Goal: Task Accomplishment & Management: Complete application form

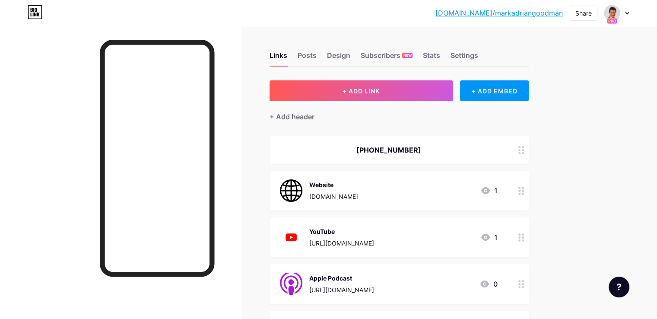
click at [624, 14] on div at bounding box center [617, 13] width 25 height 16
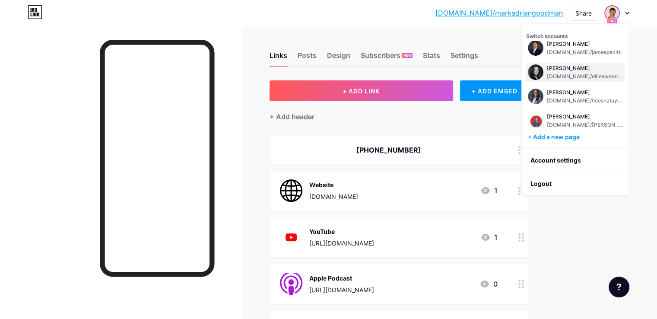
scroll to position [35, 0]
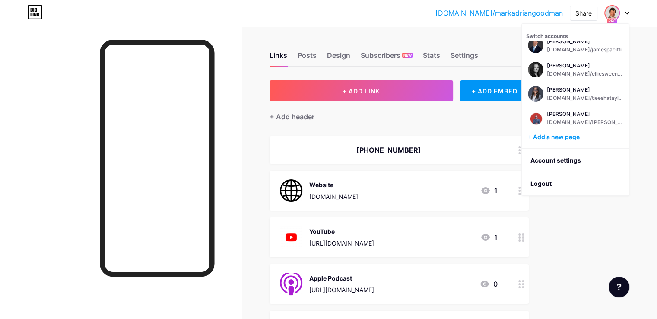
click at [562, 138] on div "+ Add a new page" at bounding box center [576, 137] width 97 height 9
click at [627, 11] on div at bounding box center [617, 13] width 25 height 16
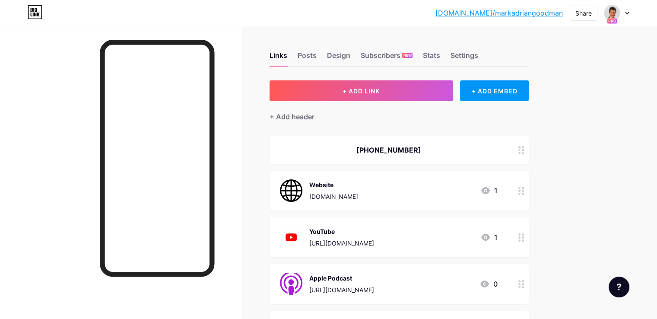
click at [627, 18] on div at bounding box center [617, 13] width 25 height 16
click at [626, 296] on div "Feature requests Help center Chat with us" at bounding box center [616, 284] width 28 height 28
click at [624, 289] on div at bounding box center [619, 287] width 21 height 21
click at [584, 246] on span "Chat with us" at bounding box center [564, 251] width 41 height 10
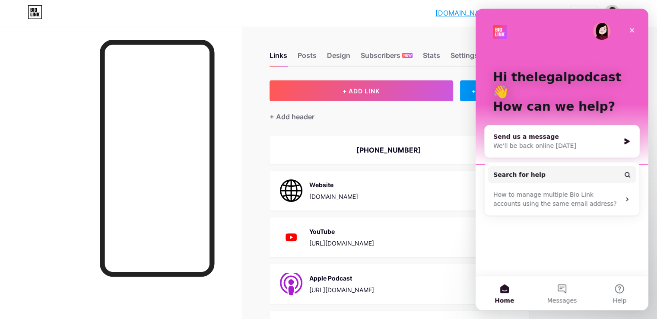
click at [593, 132] on div "Send us a message" at bounding box center [556, 136] width 127 height 9
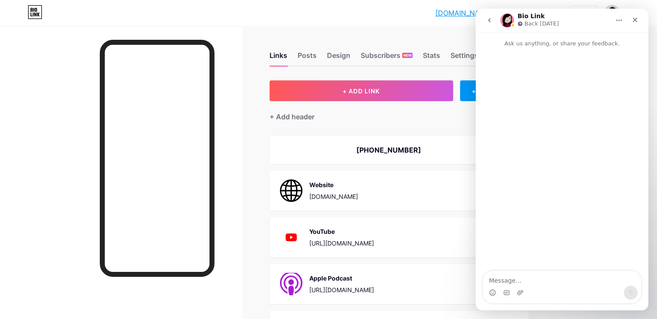
click at [542, 277] on textarea "Message…" at bounding box center [562, 278] width 158 height 15
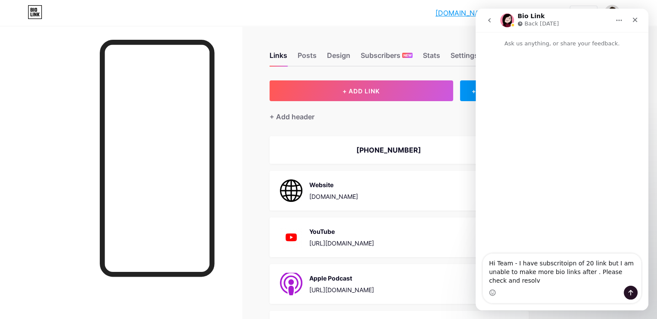
type textarea "Hi Team - I have subscritoipn of 20 link but I am unable to make more bio links…"
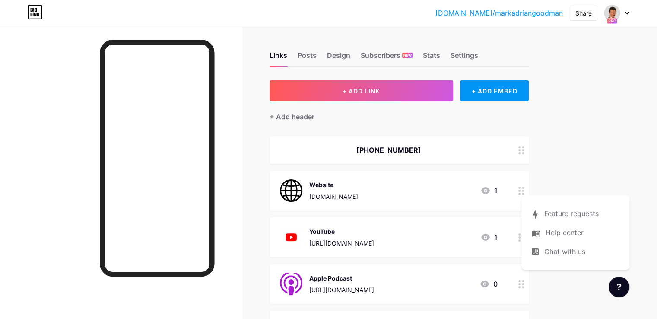
click at [629, 10] on div at bounding box center [617, 13] width 25 height 16
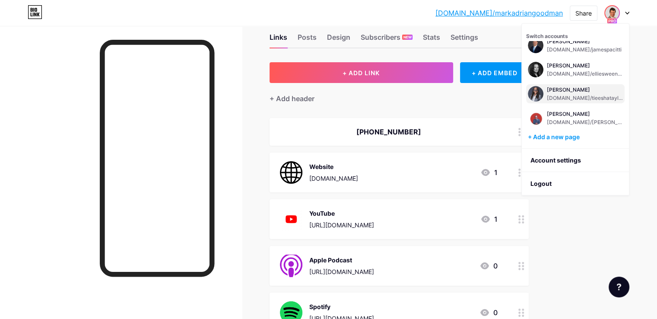
scroll to position [43, 0]
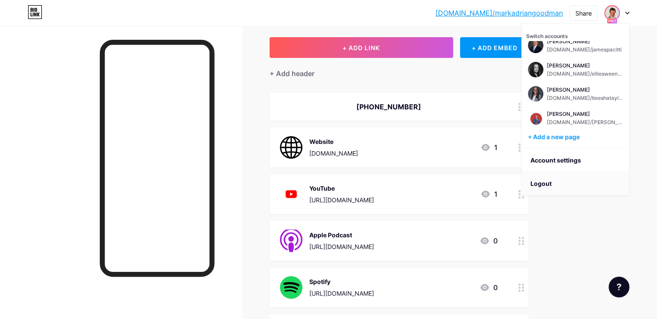
click at [545, 186] on li "Logout" at bounding box center [575, 183] width 107 height 23
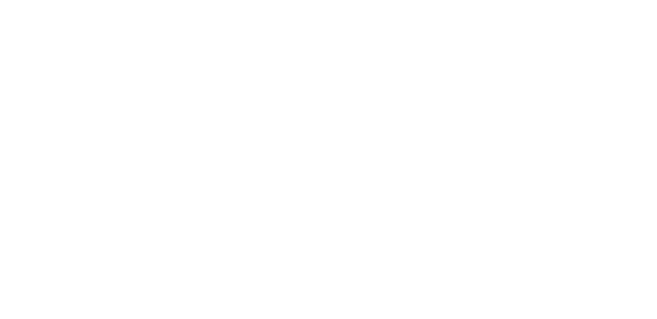
scroll to position [0, 0]
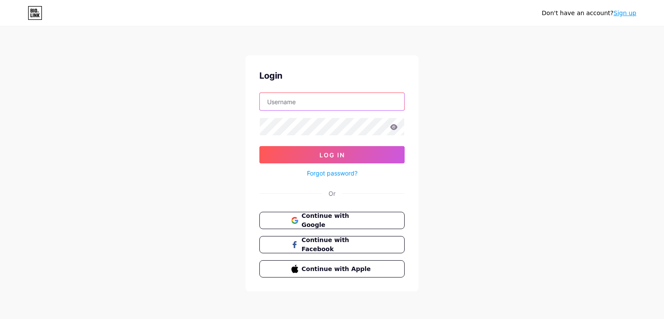
type input "dm@thelegalpodcastnetwork.com"
click at [289, 102] on input "dm@thelegalpodcastnetwork.com" at bounding box center [332, 101] width 144 height 17
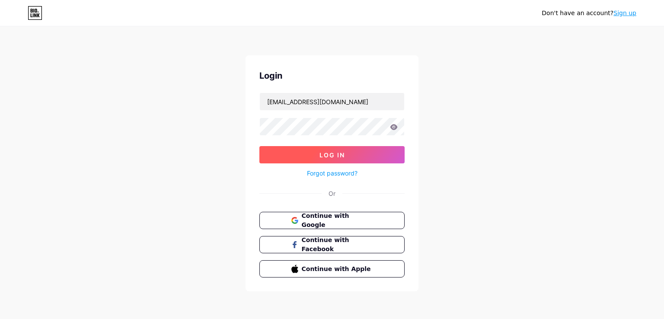
click at [271, 149] on button "Log In" at bounding box center [331, 154] width 145 height 17
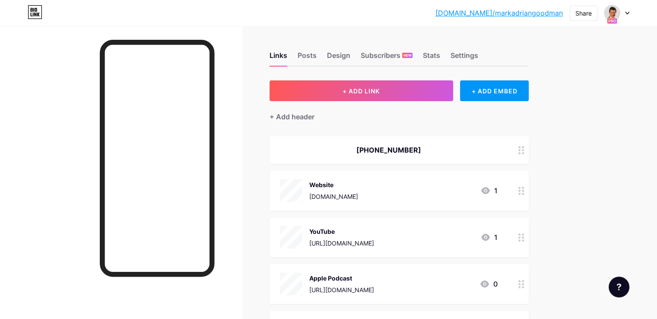
click at [630, 13] on div "bio.link/markad... bio.link/markadriangoodman Share Switch accounts Mark Goodma…" at bounding box center [328, 13] width 657 height 16
click at [624, 13] on div at bounding box center [617, 13] width 25 height 16
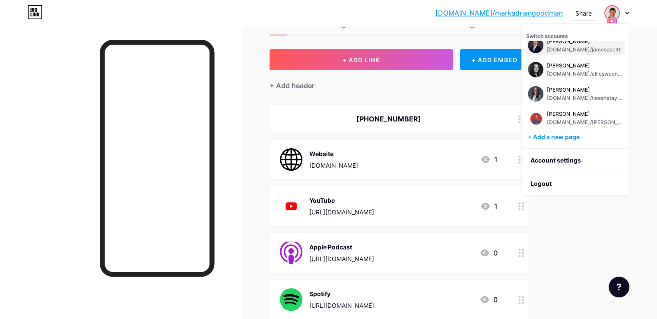
scroll to position [43, 0]
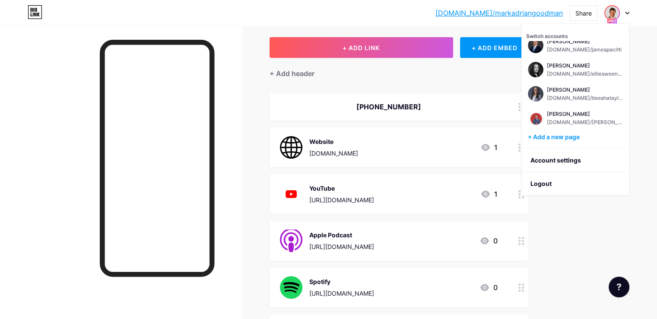
click at [616, 286] on div at bounding box center [619, 287] width 21 height 21
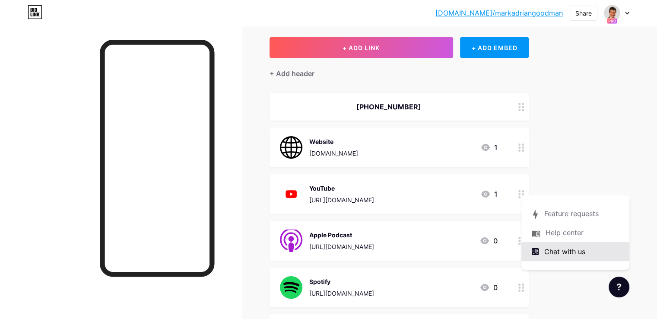
click at [585, 246] on span "Chat with us" at bounding box center [564, 251] width 41 height 10
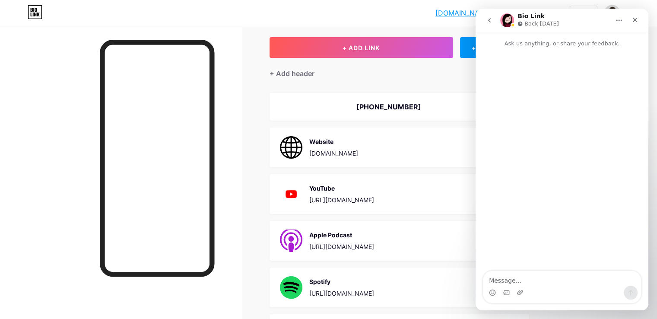
click at [553, 277] on textarea "Message…" at bounding box center [562, 278] width 158 height 15
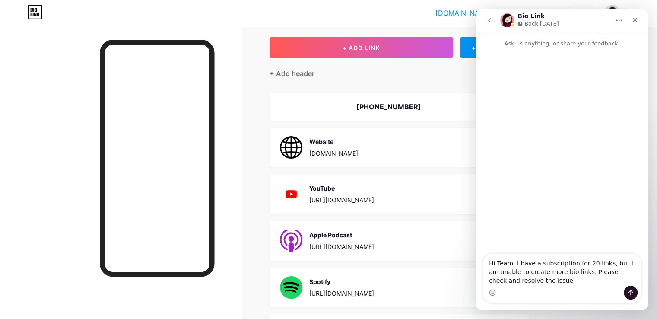
click at [571, 287] on div "Intercom messenger" at bounding box center [562, 293] width 158 height 14
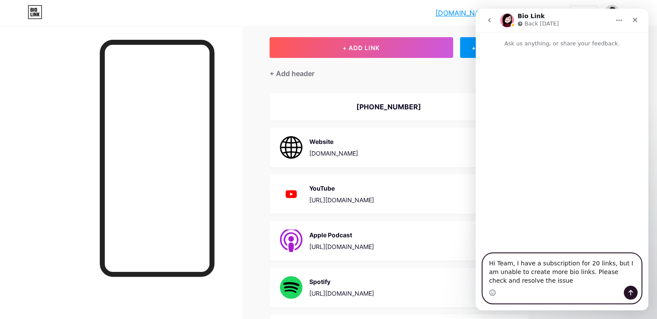
click at [571, 285] on textarea "Hi Team, I have a subscription for 20 links, but I am unable to create more bio…" at bounding box center [562, 270] width 158 height 32
type textarea "Hi Team, I have a subscription for 20 links, but I am unable to create more bio…"
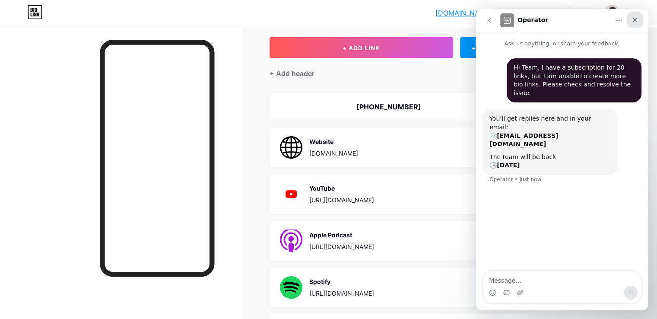
click at [633, 19] on icon "Close" at bounding box center [635, 19] width 7 height 7
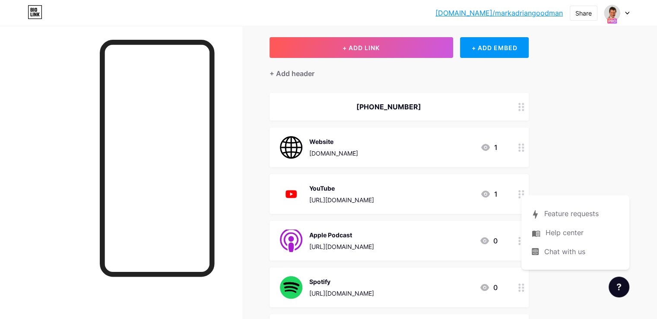
click at [630, 12] on div "bio.link/markad... bio.link/markadriangoodman Share Switch accounts Mark Goodma…" at bounding box center [328, 13] width 657 height 16
click at [627, 12] on icon at bounding box center [627, 13] width 4 height 3
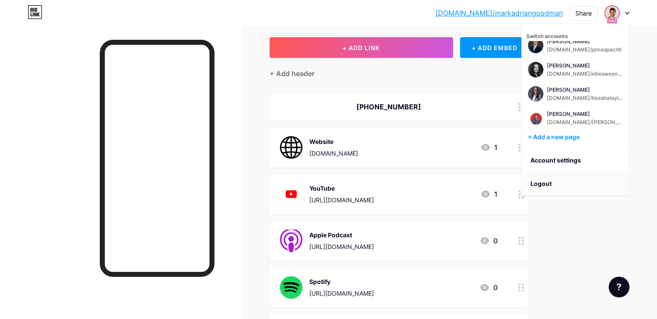
click at [564, 178] on li "Logout" at bounding box center [575, 183] width 107 height 23
click at [548, 187] on li "Logout" at bounding box center [575, 183] width 107 height 23
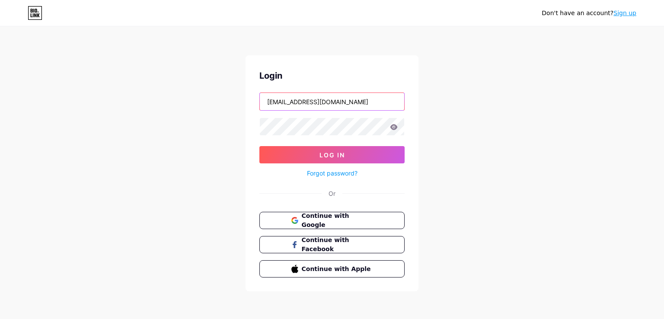
click at [322, 98] on input "dm@thelegalpodcastnetwork.com" at bounding box center [332, 101] width 144 height 17
type input "[EMAIL_ADDRESS][DOMAIN_NAME]"
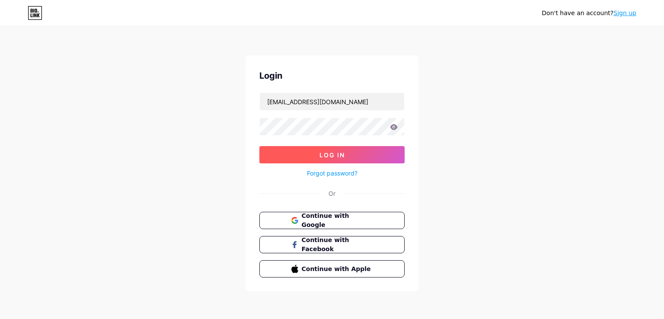
click at [316, 155] on button "Log In" at bounding box center [331, 154] width 145 height 17
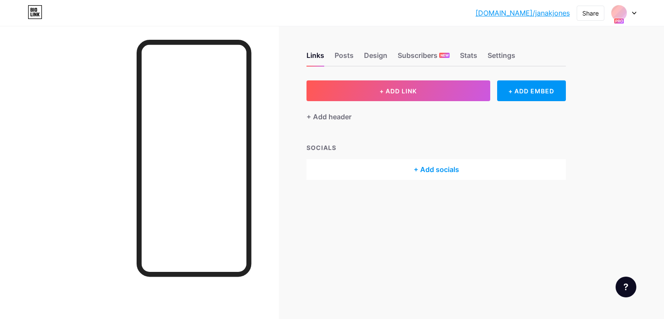
click at [634, 13] on div "bio.link/janakj... bio.link/janakjones Share Switch accounts Jana K. Jones, Esq…" at bounding box center [332, 13] width 664 height 16
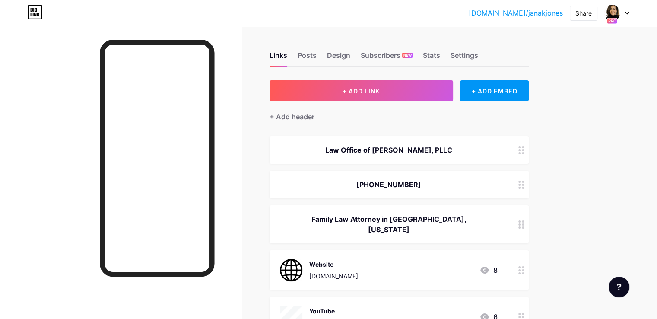
click at [629, 13] on icon at bounding box center [627, 13] width 4 height 3
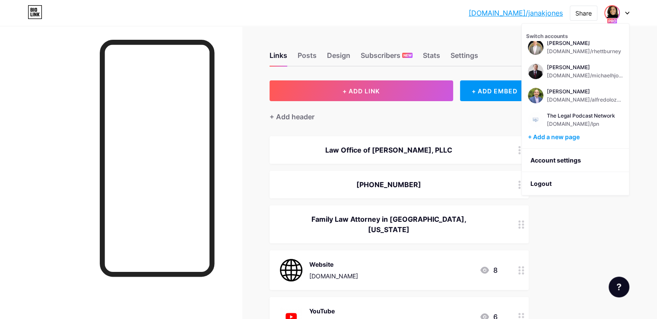
scroll to position [173, 0]
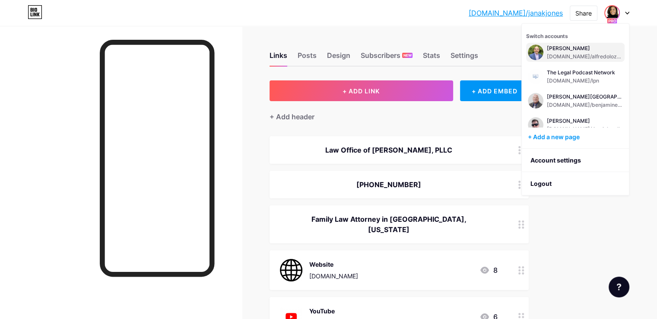
click at [595, 53] on div "[DOMAIN_NAME]/alfredolozano" at bounding box center [585, 56] width 76 height 7
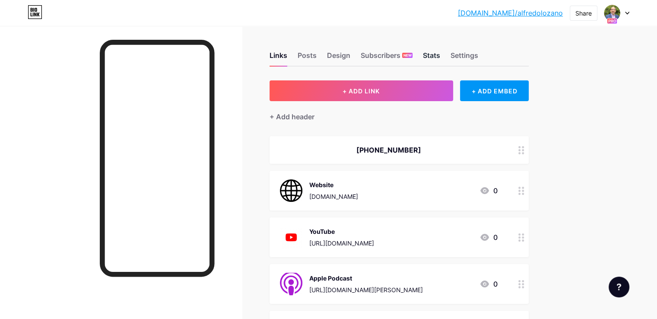
click at [440, 58] on div "Stats" at bounding box center [431, 58] width 17 height 16
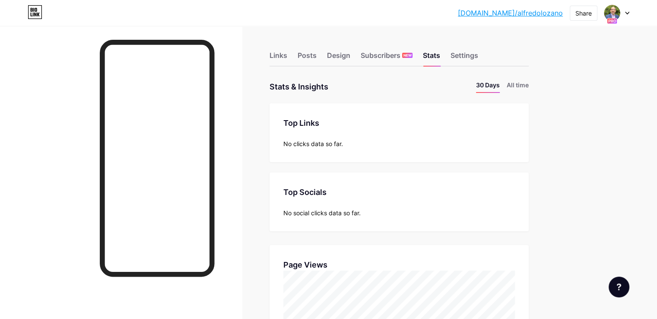
click at [626, 14] on div at bounding box center [617, 13] width 25 height 16
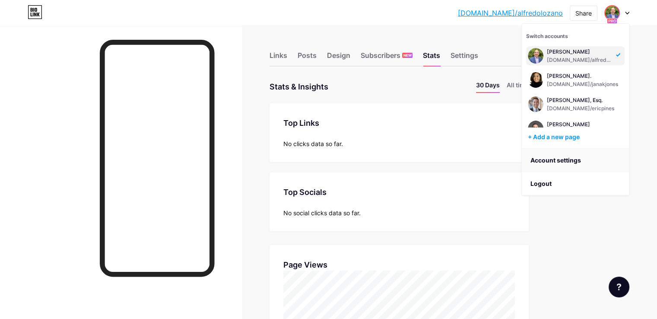
click at [554, 161] on link "Account settings" at bounding box center [575, 160] width 107 height 23
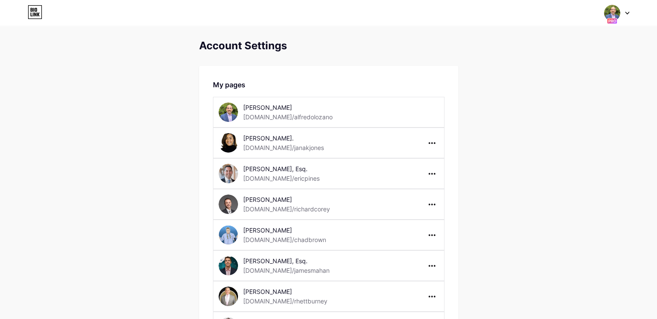
click at [252, 131] on div "Jana K. Jones, Esq. bio.link/janakjones" at bounding box center [329, 142] width 232 height 31
click at [253, 134] on div "Jana K. Jones, Esq." at bounding box center [304, 138] width 122 height 9
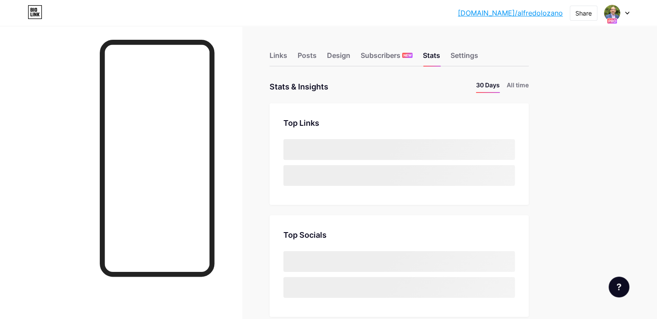
click at [624, 14] on div at bounding box center [617, 13] width 25 height 16
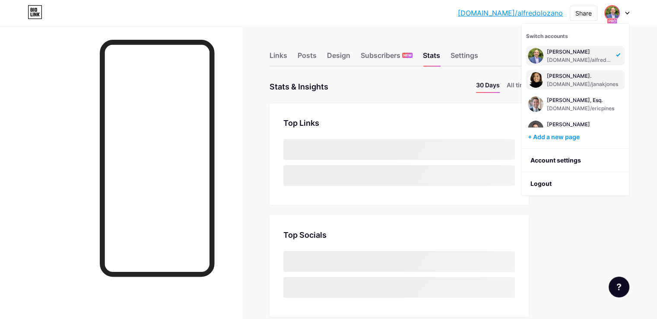
click at [586, 79] on div "Jana K. Jones, Esq. bio.link/janakjones" at bounding box center [582, 80] width 71 height 16
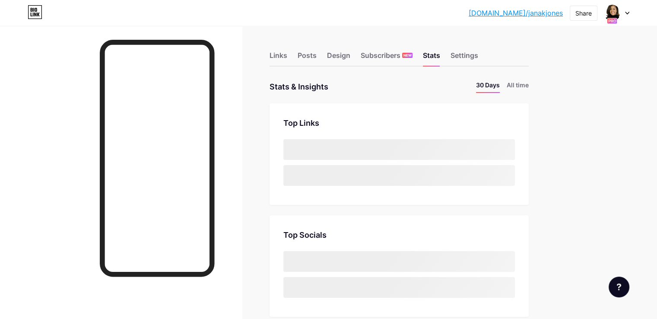
click at [627, 8] on div at bounding box center [617, 13] width 25 height 16
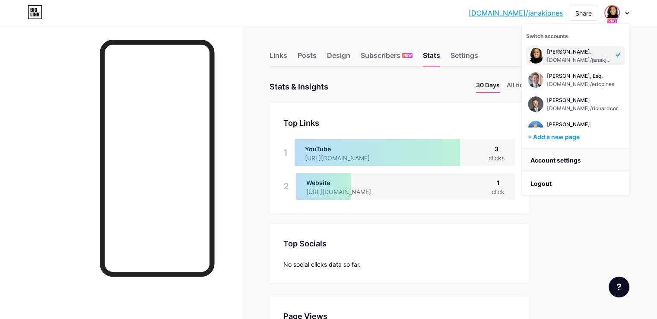
click at [556, 157] on link "Account settings" at bounding box center [575, 160] width 107 height 23
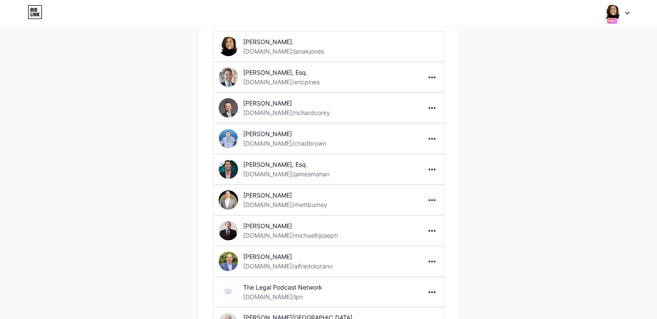
scroll to position [86, 0]
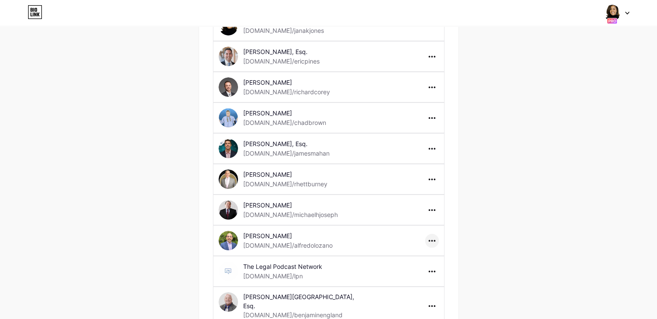
click at [432, 240] on div at bounding box center [432, 241] width 14 height 14
click at [449, 272] on li "Delete page" at bounding box center [459, 275] width 66 height 16
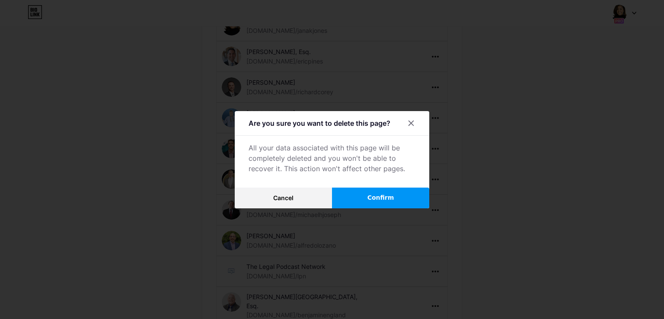
click at [385, 197] on span "Confirm" at bounding box center [380, 197] width 27 height 9
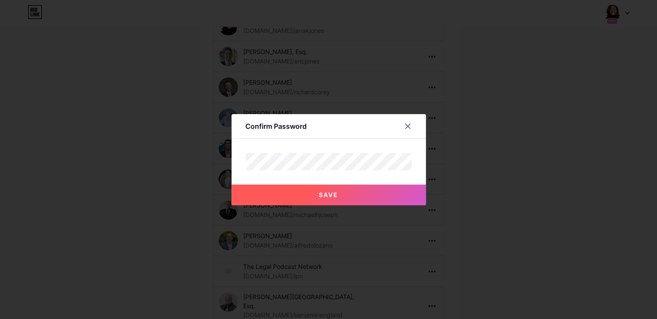
click at [267, 185] on button "Save" at bounding box center [329, 195] width 194 height 21
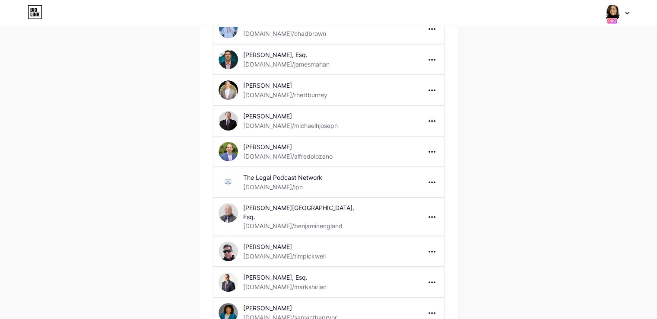
scroll to position [173, 0]
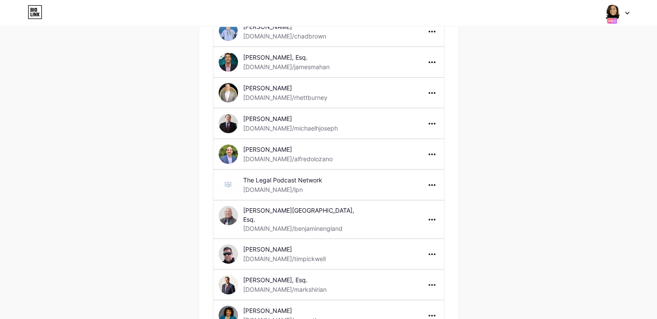
click at [631, 13] on div "Switch accounts [PERSON_NAME]. [DOMAIN_NAME]/janakjones [PERSON_NAME], Esq. [DO…" at bounding box center [328, 13] width 657 height 16
click at [626, 13] on icon at bounding box center [627, 13] width 4 height 3
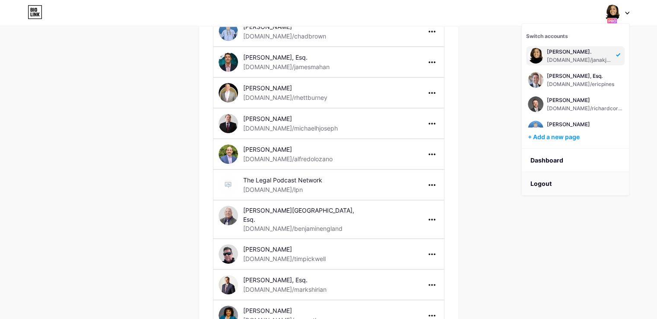
click at [551, 181] on li "Logout" at bounding box center [575, 183] width 107 height 23
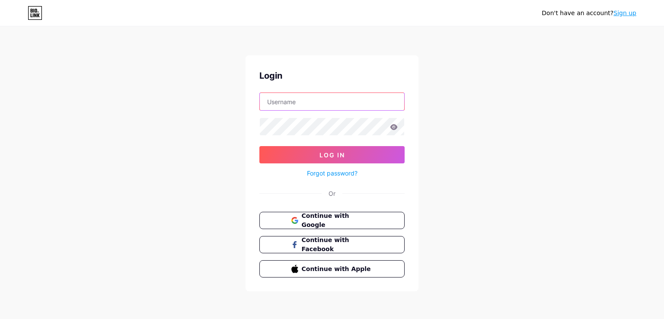
type input "[EMAIL_ADDRESS][DOMAIN_NAME]"
click at [308, 101] on input "[EMAIL_ADDRESS][DOMAIN_NAME]" at bounding box center [332, 101] width 144 height 17
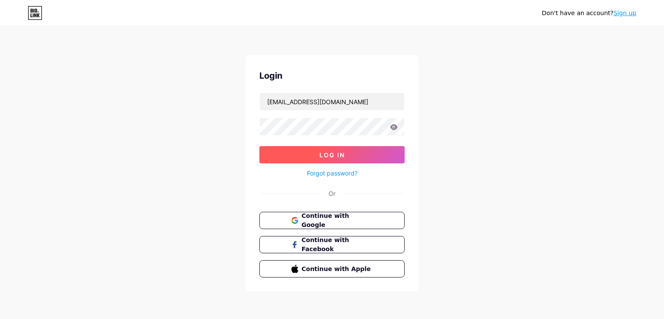
click at [306, 151] on button "Log In" at bounding box center [331, 154] width 145 height 17
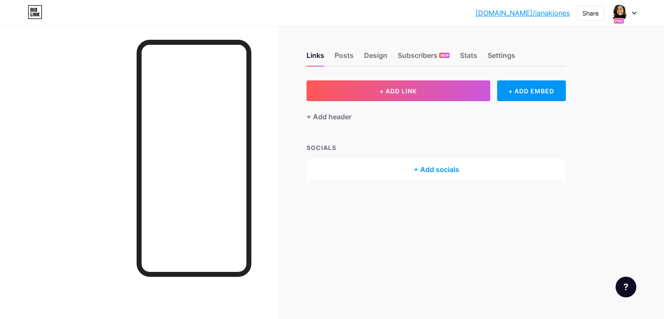
click at [637, 13] on div "[DOMAIN_NAME]/janakj... [DOMAIN_NAME]/janakjones Share Switch accounts [PERSON_…" at bounding box center [332, 13] width 664 height 16
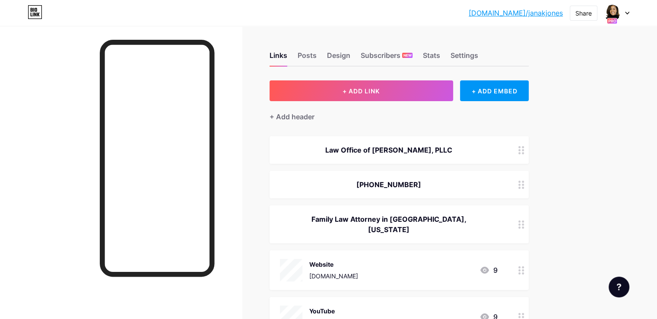
click at [636, 13] on div "[DOMAIN_NAME]/janakj... [DOMAIN_NAME]/janakjones Share Switch accounts [PERSON_…" at bounding box center [328, 13] width 657 height 16
click at [629, 14] on icon at bounding box center [627, 13] width 4 height 3
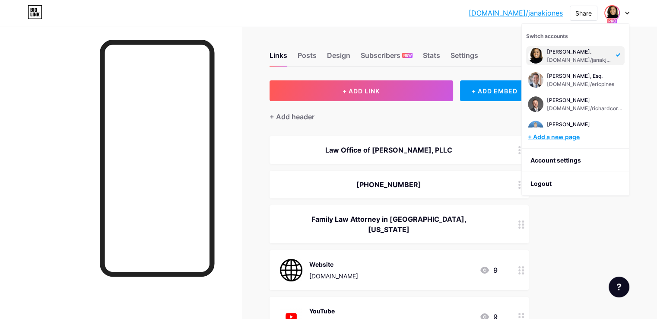
click at [567, 137] on div "+ Add a new page" at bounding box center [576, 137] width 97 height 9
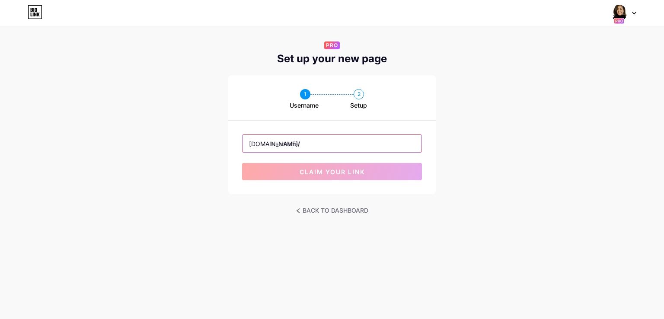
click at [308, 145] on input "text" at bounding box center [331, 143] width 179 height 17
paste input "delisifriday"
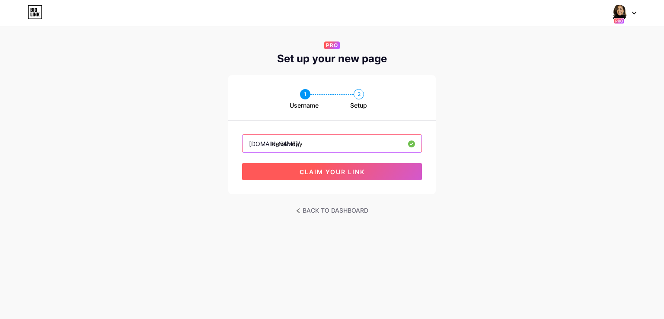
type input "delisifriday"
click at [293, 173] on button "claim your link" at bounding box center [332, 171] width 180 height 17
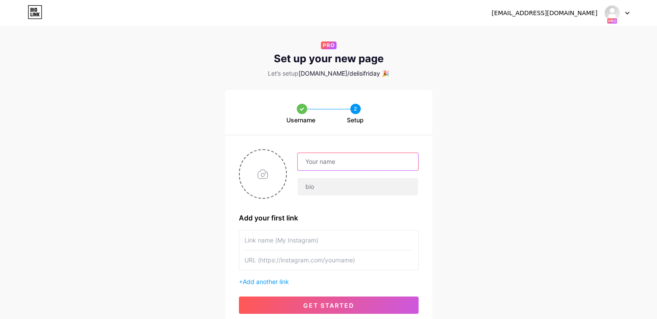
click at [320, 168] on input "text" at bounding box center [358, 161] width 120 height 17
paste input "[PERSON_NAME] [DATE]"
type input "[PERSON_NAME] [DATE]"
click at [261, 174] on input "file" at bounding box center [263, 174] width 47 height 48
type input "C:\fakepath\YT-Profile-1.png"
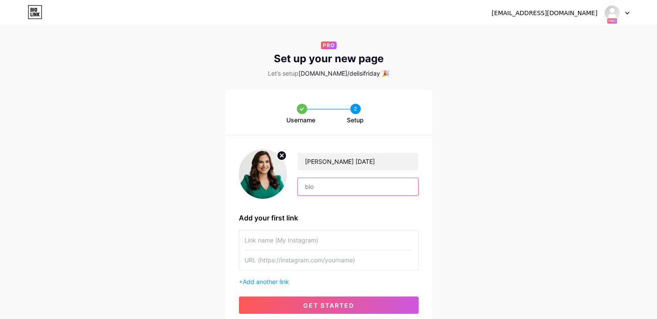
click at [334, 189] on input "text" at bounding box center [358, 186] width 120 height 17
paste input "First Call [DATE]"
type input "First Call [DATE]"
click at [292, 232] on input "text" at bounding box center [329, 239] width 169 height 19
type input "Website"
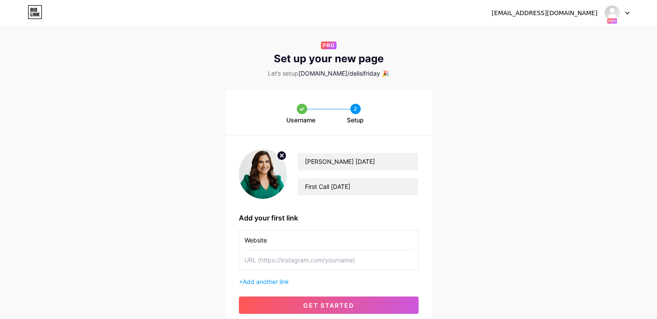
click at [288, 254] on input "text" at bounding box center [329, 259] width 169 height 19
paste input "[URL][DOMAIN_NAME]"
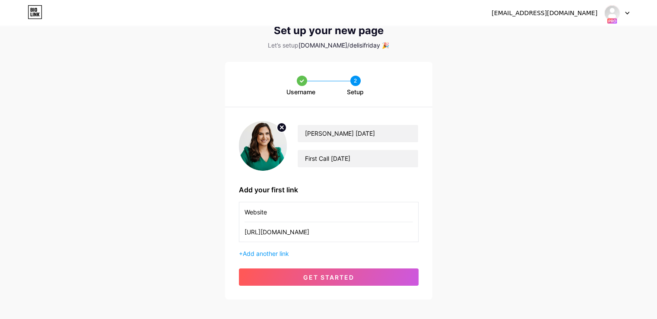
scroll to position [43, 0]
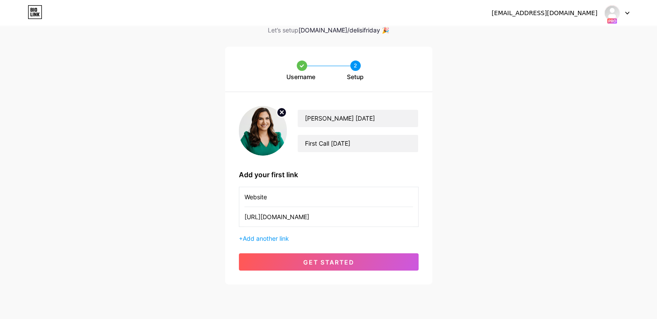
type input "[URL][DOMAIN_NAME]"
click at [275, 240] on span "Add another link" at bounding box center [266, 238] width 46 height 7
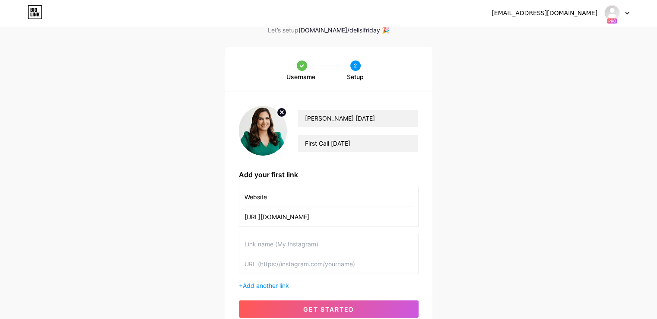
click at [278, 245] on input "text" at bounding box center [329, 243] width 169 height 19
type input "YouTube"
paste input "[URL][DOMAIN_NAME]"
type input "[URL][DOMAIN_NAME]"
click at [278, 282] on span "Add another link" at bounding box center [266, 285] width 46 height 7
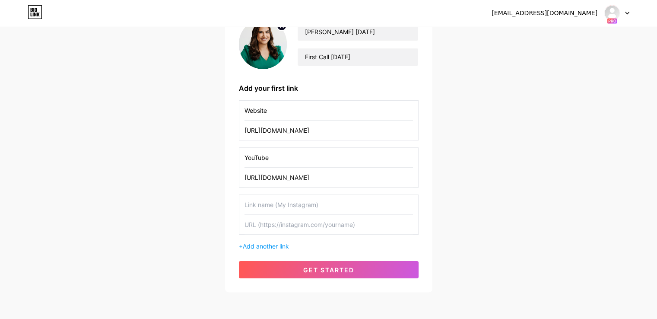
scroll to position [137, 0]
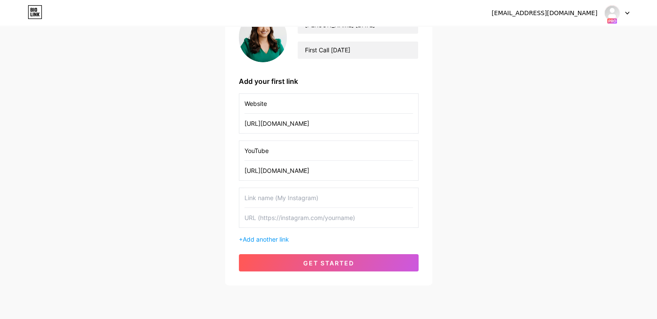
click at [304, 199] on input "text" at bounding box center [329, 197] width 169 height 19
type input "Apple Podcast"
paste input "[URL][DOMAIN_NAME][PERSON_NAME][DATE]"
type input "[URL][DOMAIN_NAME][PERSON_NAME][DATE]"
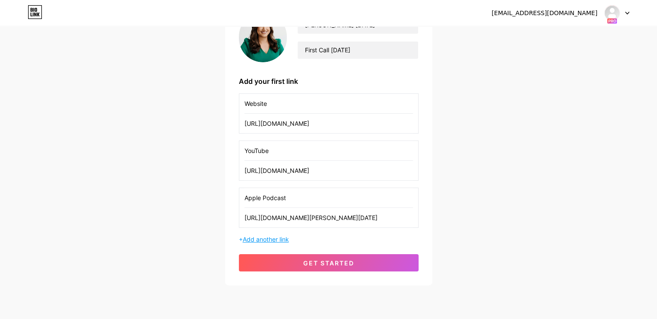
click at [274, 236] on span "Add another link" at bounding box center [266, 239] width 46 height 7
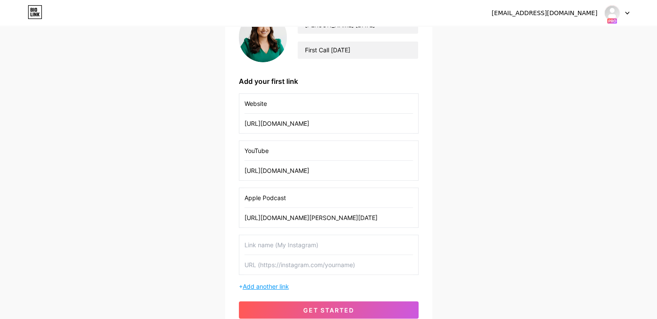
scroll to position [0, 0]
click at [279, 228] on div "Website [URL][DOMAIN_NAME] YouTube [URL][DOMAIN_NAME] Apple Podcast [URL][DOMAI…" at bounding box center [329, 191] width 180 height 197
click at [276, 243] on input "text" at bounding box center [329, 244] width 169 height 19
type input "Spotify"
click at [284, 261] on input "text" at bounding box center [329, 264] width 169 height 19
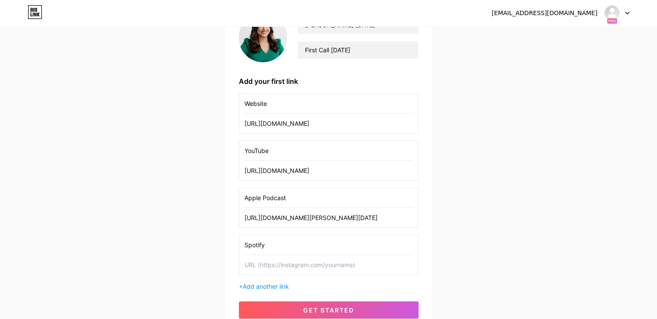
paste input "[URL][DOMAIN_NAME]"
type input "[URL][DOMAIN_NAME]"
click at [286, 251] on input "Spotify" at bounding box center [329, 244] width 169 height 19
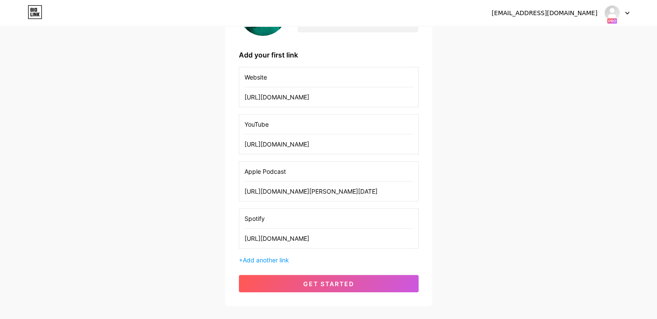
scroll to position [183, 0]
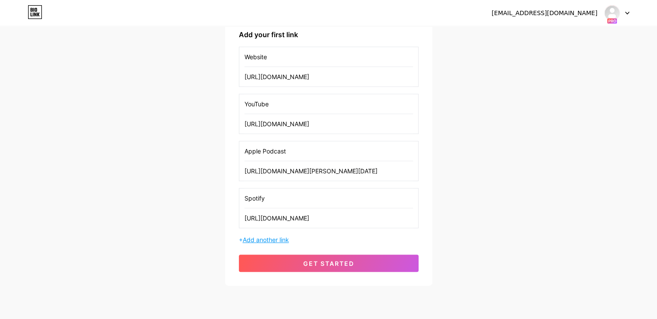
click at [279, 237] on span "Add another link" at bounding box center [266, 239] width 46 height 7
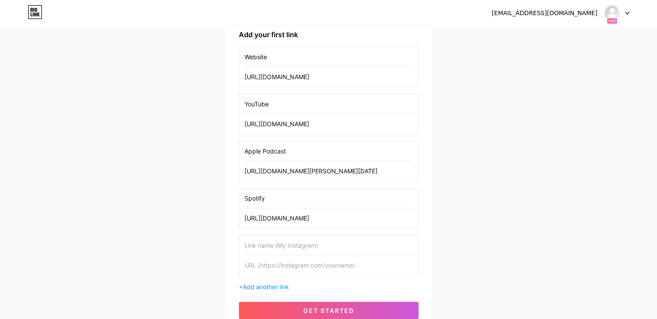
click at [273, 241] on input "text" at bounding box center [329, 245] width 169 height 19
type input "Facebook"
paste input "[URL][DOMAIN_NAME]"
type input "[URL][DOMAIN_NAME]"
click at [273, 241] on input "Facebook" at bounding box center [329, 245] width 169 height 19
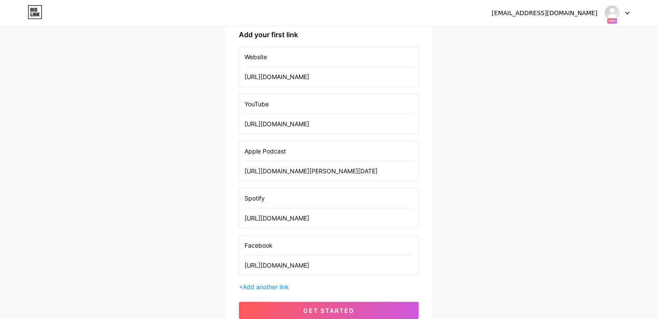
click at [273, 241] on input "Facebook" at bounding box center [329, 245] width 169 height 19
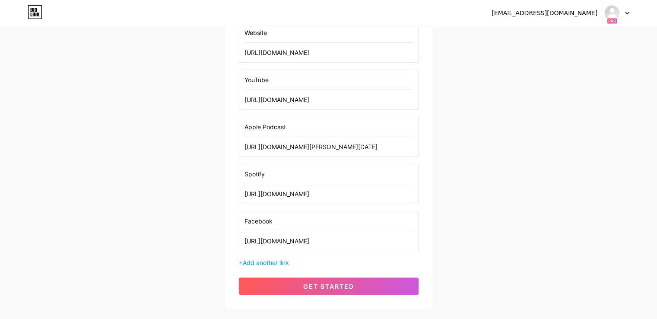
scroll to position [230, 0]
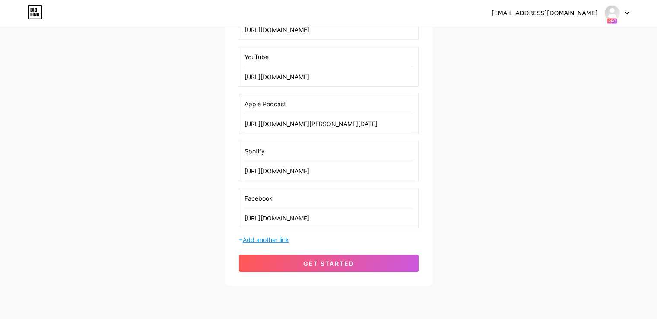
click at [282, 238] on span "Add another link" at bounding box center [266, 239] width 46 height 7
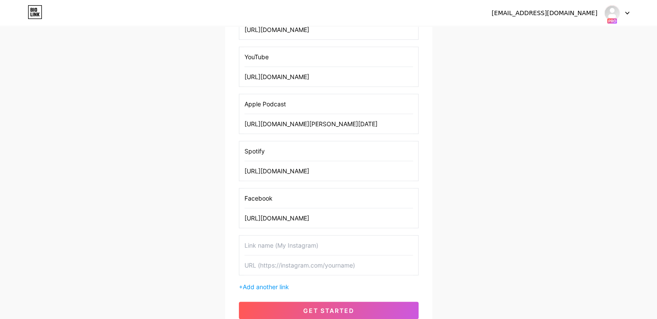
click at [279, 245] on input "text" at bounding box center [329, 245] width 169 height 19
click at [279, 245] on input "Instagram" at bounding box center [329, 245] width 169 height 19
type input "Instagram"
click at [271, 267] on input "text" at bounding box center [329, 264] width 169 height 19
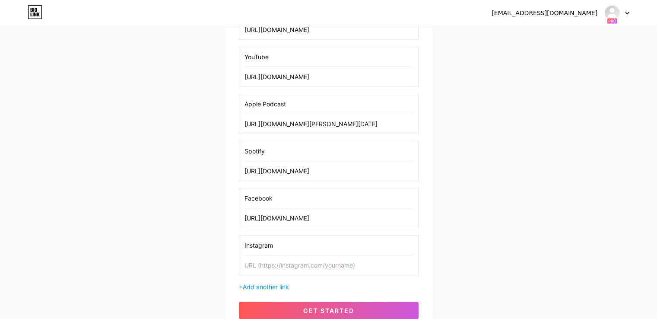
paste input "[URL][DOMAIN_NAME]"
type input "[URL][DOMAIN_NAME]"
click at [276, 249] on input "Instagram" at bounding box center [329, 245] width 169 height 19
click at [264, 284] on span "Add another link" at bounding box center [266, 286] width 46 height 7
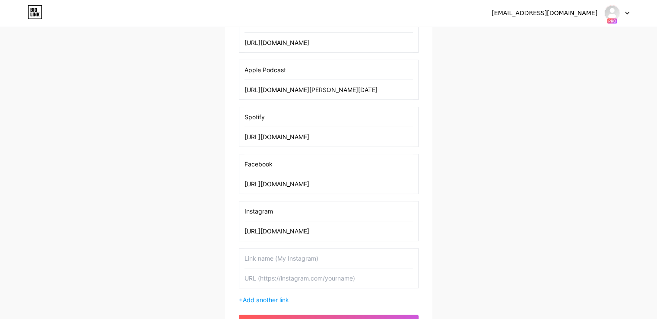
scroll to position [324, 0]
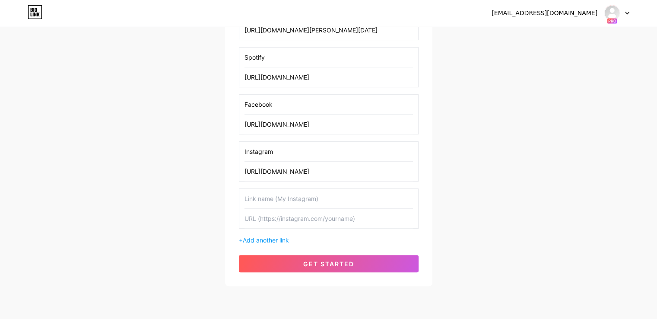
click at [279, 198] on input "text" at bounding box center [329, 198] width 169 height 19
click at [268, 216] on input "text" at bounding box center [329, 218] width 169 height 19
click at [281, 194] on input "Twitter" at bounding box center [329, 198] width 169 height 19
click at [281, 194] on input "LinkedINm" at bounding box center [329, 198] width 169 height 19
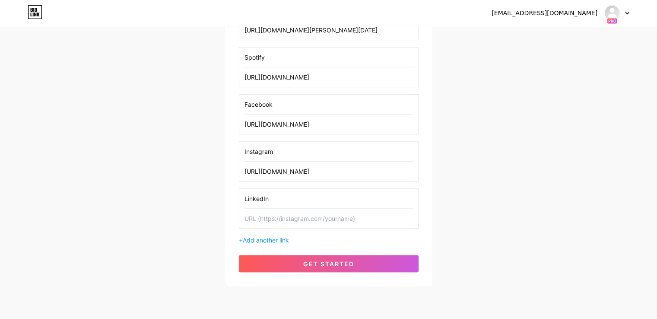
type input "LinkedIn"
click at [281, 194] on input "LinkedIn" at bounding box center [329, 198] width 169 height 19
click at [283, 212] on input "text" at bounding box center [329, 218] width 169 height 19
paste input "[URL][DOMAIN_NAME][DATE]"
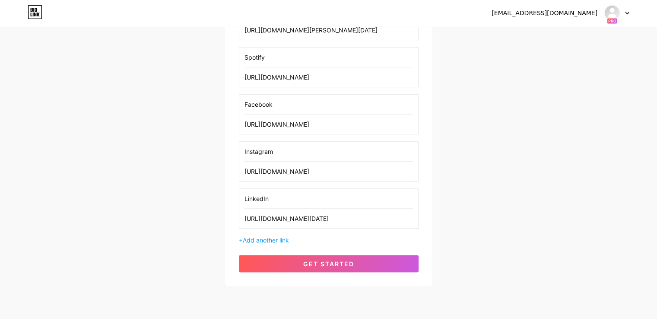
type input "[URL][DOMAIN_NAME][DATE]"
click at [289, 197] on input "LinkedIn" at bounding box center [329, 198] width 169 height 19
drag, startPoint x: 280, startPoint y: 229, endPoint x: 275, endPoint y: 233, distance: 6.1
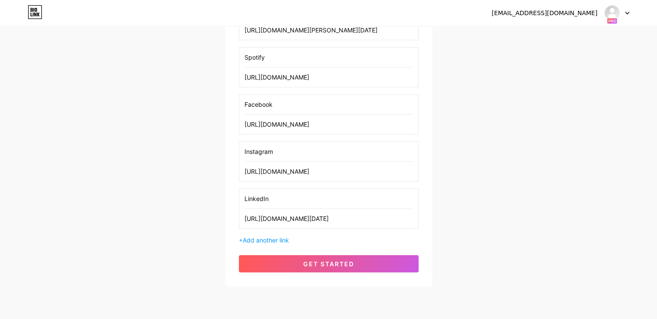
click at [279, 231] on div "Website [URL][DOMAIN_NAME] YouTube [URL][DOMAIN_NAME] Apple Podcast [URL][DOMAI…" at bounding box center [329, 75] width 180 height 339
click at [274, 236] on span "Add another link" at bounding box center [266, 239] width 46 height 7
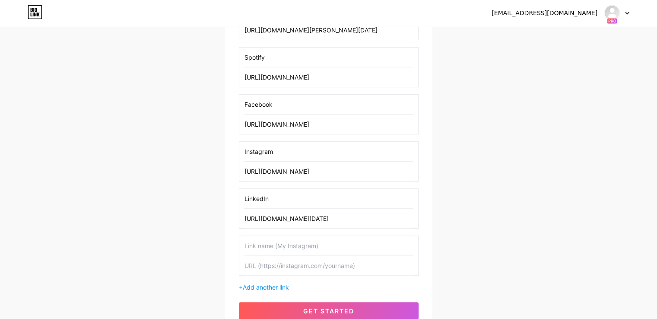
click at [271, 244] on input "text" at bounding box center [329, 245] width 169 height 19
type input "Twitter"
click at [290, 264] on input "text" at bounding box center [329, 265] width 169 height 19
paste input "[URL][DOMAIN_NAME]"
type input "[URL][DOMAIN_NAME]"
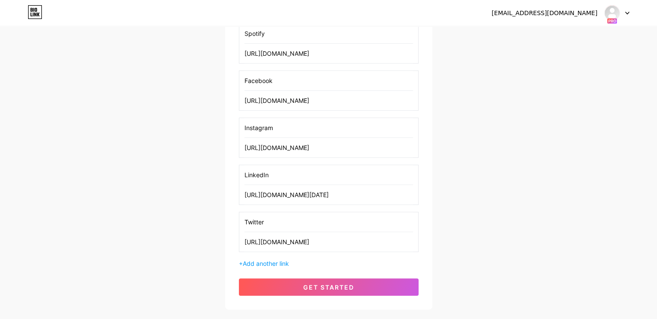
scroll to position [371, 0]
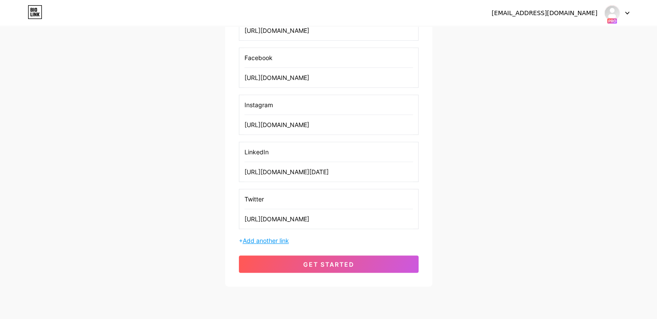
click at [275, 238] on span "Add another link" at bounding box center [266, 240] width 46 height 7
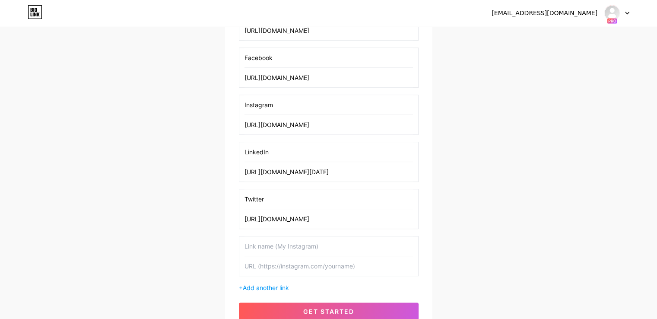
click at [285, 244] on input "text" at bounding box center [329, 245] width 169 height 19
type input "Amazon Music"
paste input "[URL][DOMAIN_NAME][PERSON_NAME][DATE]"
type input "[URL][DOMAIN_NAME][PERSON_NAME][DATE]"
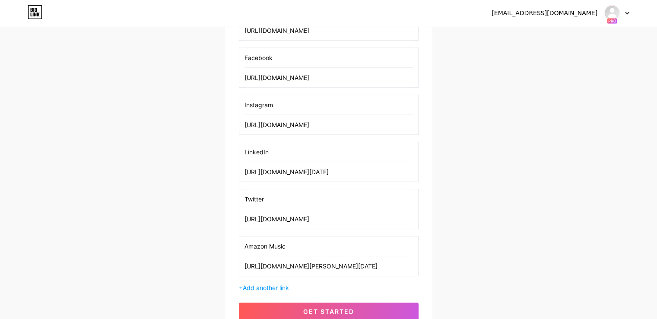
click at [304, 245] on input "Amazon Music" at bounding box center [329, 245] width 169 height 19
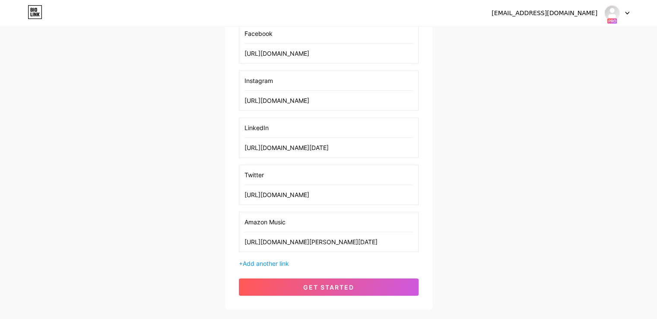
scroll to position [418, 0]
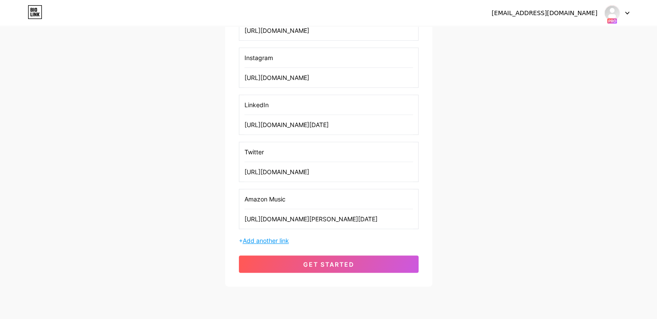
click at [273, 237] on span "Add another link" at bounding box center [266, 240] width 46 height 7
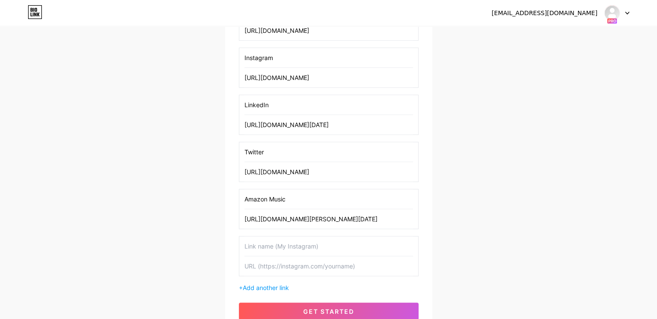
click at [272, 237] on input "text" at bounding box center [329, 245] width 169 height 19
type input "iHeartRadio"
paste input "[URL][DOMAIN_NAME]"
type input "[URL][DOMAIN_NAME]"
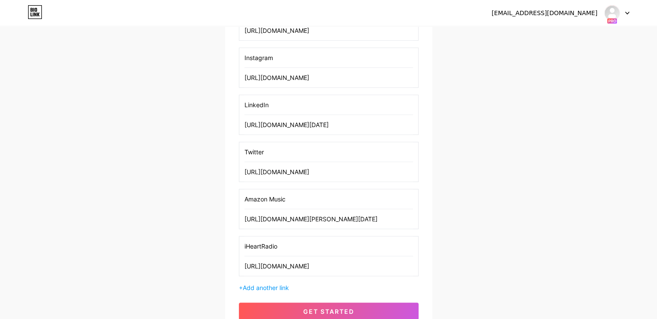
scroll to position [0, 0]
click at [283, 283] on div "+ Add another link" at bounding box center [329, 287] width 180 height 9
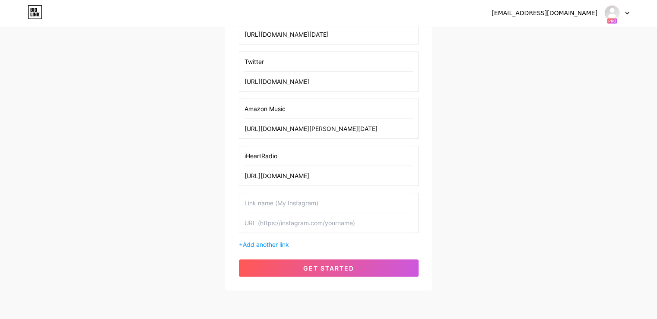
scroll to position [512, 0]
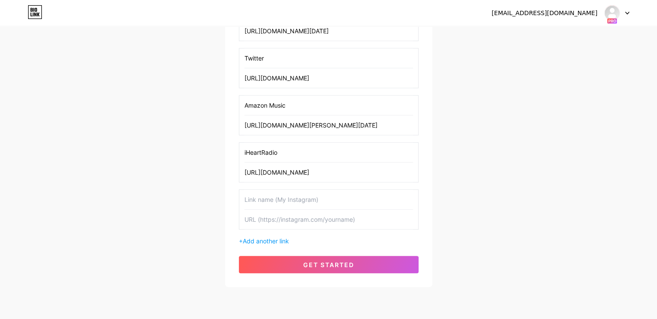
click at [282, 199] on input "text" at bounding box center [329, 199] width 169 height 19
type input "PlayerFM"
paste input "[URL][DOMAIN_NAME]"
type input "[URL][DOMAIN_NAME]"
click at [271, 237] on span "Add another link" at bounding box center [266, 240] width 46 height 7
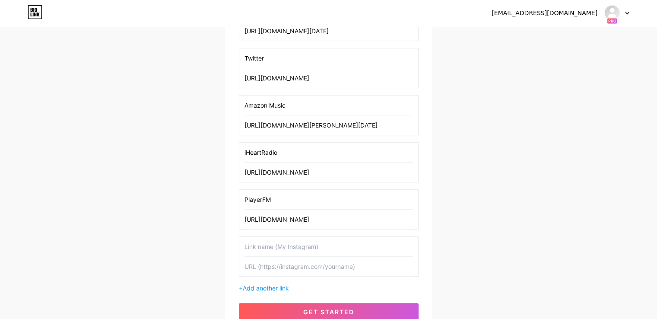
click at [285, 248] on input "text" at bounding box center [329, 246] width 169 height 19
type input "Podbeam"
paste input "[URL][DOMAIN_NAME]"
type input "[URL][DOMAIN_NAME]"
click at [285, 248] on input "Podbeam" at bounding box center [329, 246] width 169 height 19
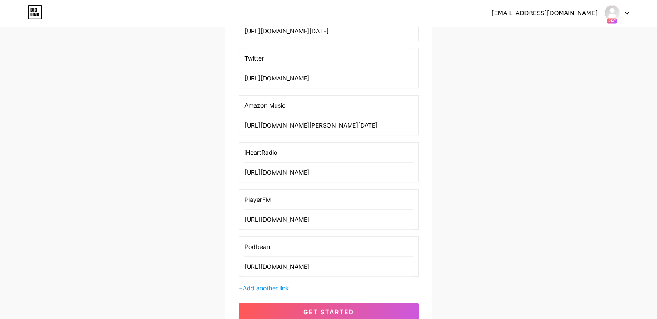
click at [285, 248] on input "Podbean" at bounding box center [329, 246] width 169 height 19
type input "Podbean"
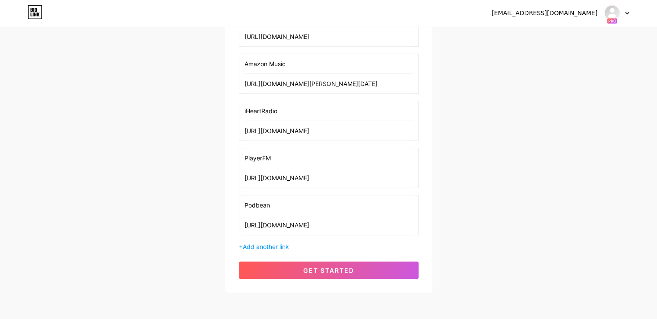
scroll to position [558, 0]
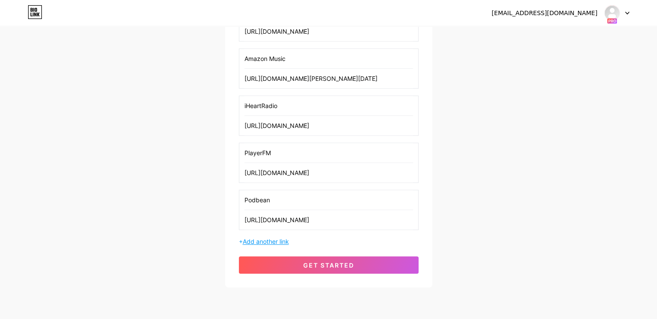
click at [269, 238] on span "Add another link" at bounding box center [266, 241] width 46 height 7
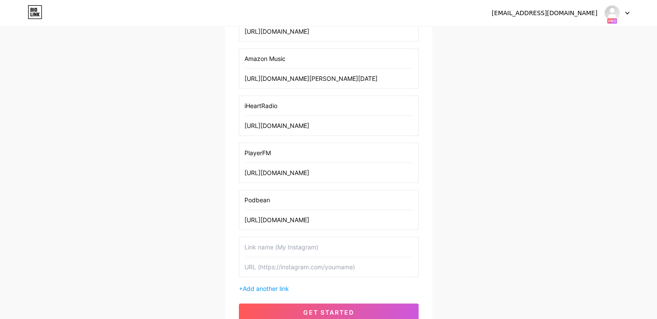
click at [299, 249] on input "text" at bounding box center [329, 246] width 169 height 19
type input "Podchaser"
paste input "[URL][DOMAIN_NAME]"
type input "[URL][DOMAIN_NAME]"
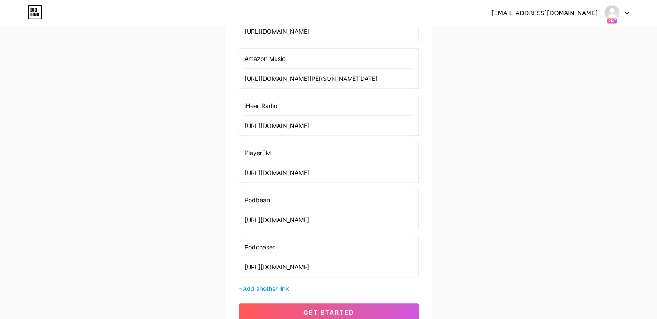
click at [299, 249] on input "Podchaser" at bounding box center [329, 246] width 169 height 19
drag, startPoint x: 299, startPoint y: 249, endPoint x: 306, endPoint y: 249, distance: 7.3
click at [304, 249] on input "Podchaser" at bounding box center [329, 246] width 169 height 19
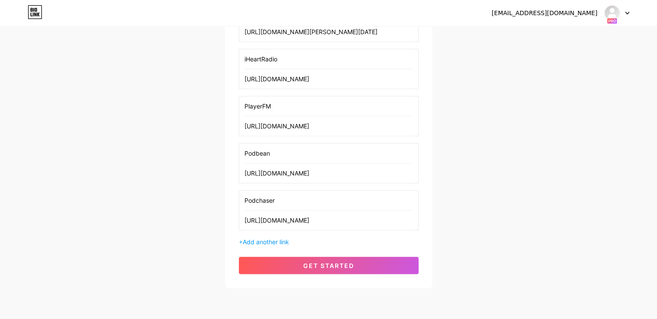
scroll to position [605, 0]
click at [278, 239] on span "Add another link" at bounding box center [266, 241] width 46 height 7
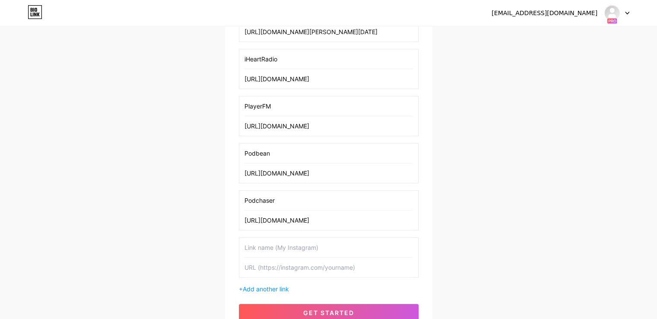
click at [279, 249] on input "text" at bounding box center [329, 247] width 169 height 19
type input "BoomPlay"
paste input "[URL][DOMAIN_NAME]"
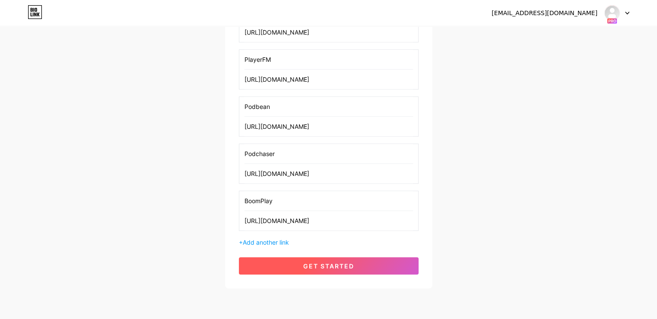
type input "[URL][DOMAIN_NAME]"
click at [329, 265] on span "get started" at bounding box center [328, 265] width 51 height 7
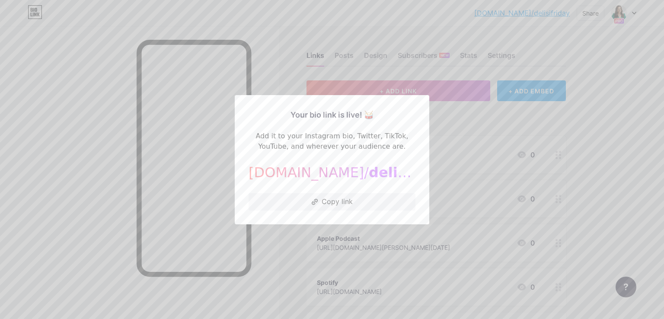
click at [470, 135] on div at bounding box center [332, 159] width 664 height 319
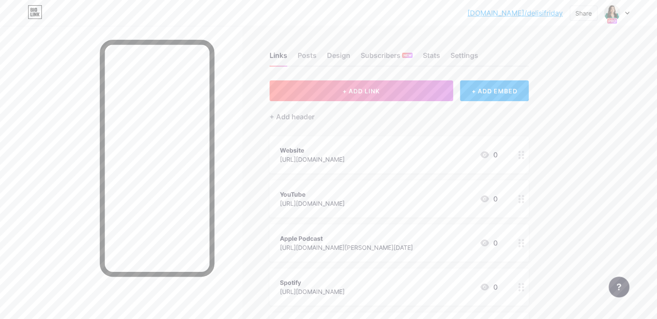
click at [512, 14] on link "[DOMAIN_NAME]/delisifriday" at bounding box center [516, 13] width 96 height 10
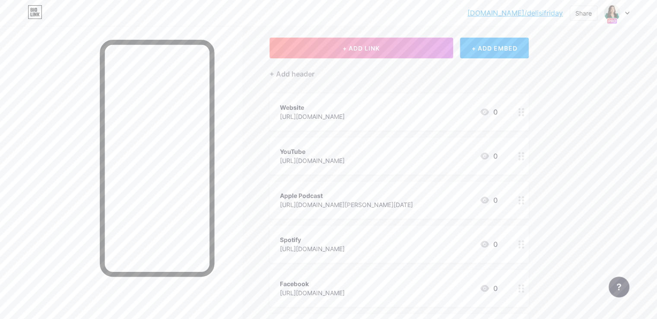
scroll to position [43, 0]
click at [489, 112] on icon at bounding box center [485, 111] width 9 height 7
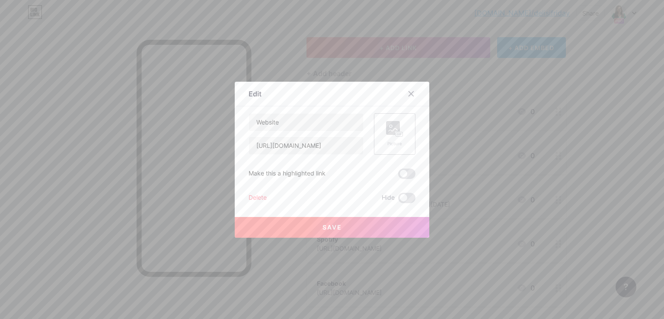
click at [399, 123] on icon at bounding box center [394, 129] width 17 height 16
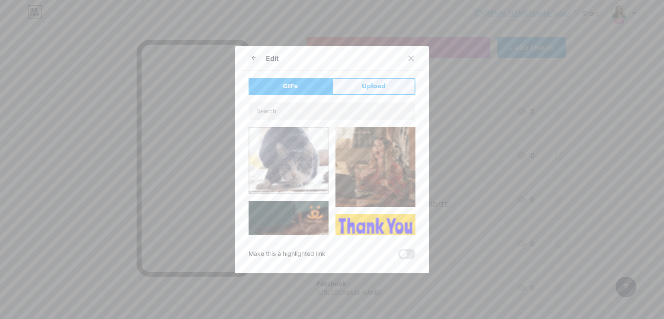
click at [403, 82] on button "Upload" at bounding box center [373, 86] width 83 height 17
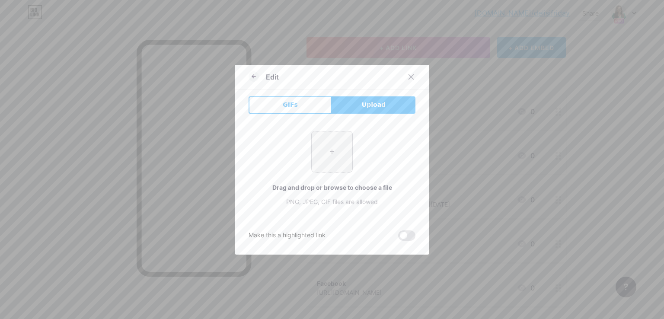
click at [339, 144] on input "file" at bounding box center [332, 151] width 41 height 41
type input "C:\fakepath\Website.png"
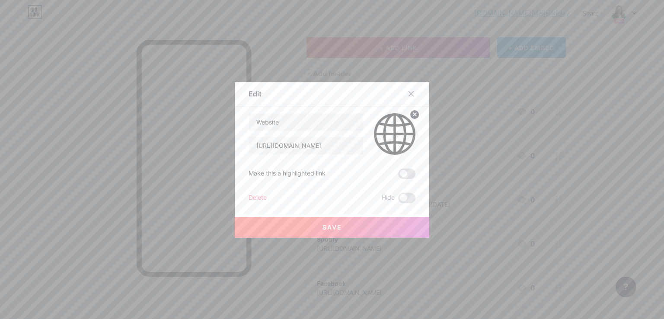
click at [286, 227] on button "Save" at bounding box center [332, 227] width 194 height 21
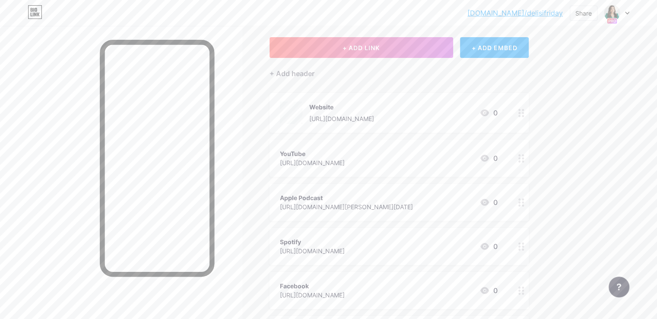
click at [489, 156] on icon at bounding box center [485, 158] width 9 height 7
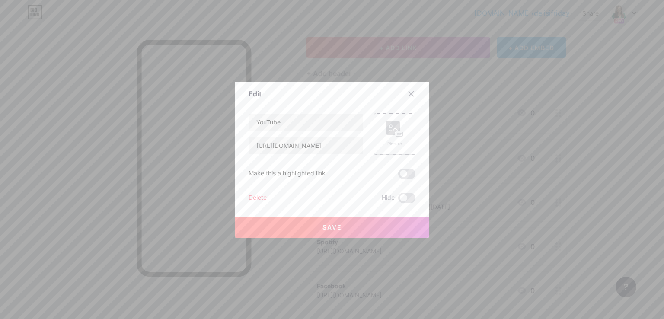
click at [389, 119] on div "Picture" at bounding box center [394, 133] width 41 height 41
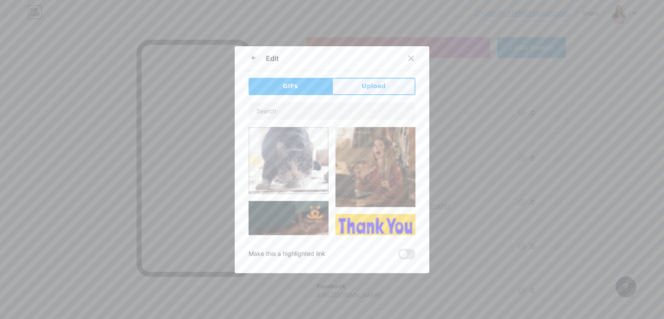
click at [371, 87] on span "Upload" at bounding box center [374, 86] width 24 height 9
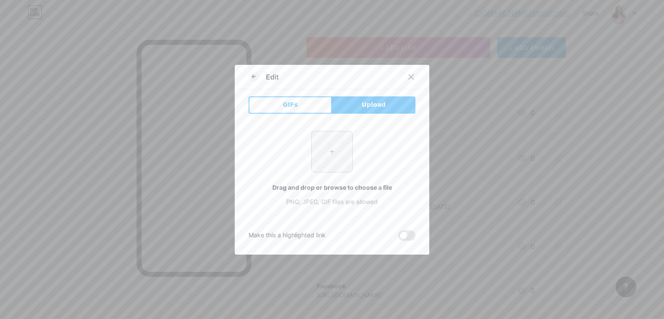
click at [337, 144] on input "file" at bounding box center [332, 151] width 41 height 41
type input "C:\fakepath\YouTube.png"
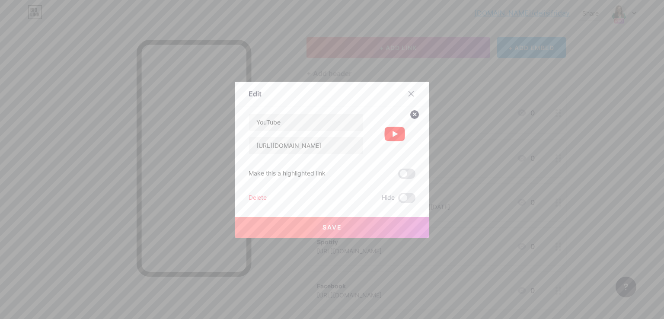
click at [316, 222] on button "Save" at bounding box center [332, 227] width 194 height 21
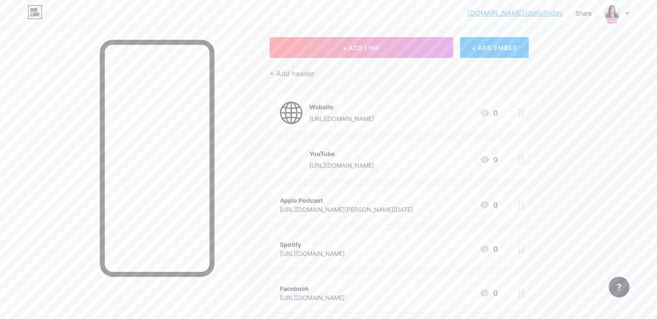
scroll to position [130, 0]
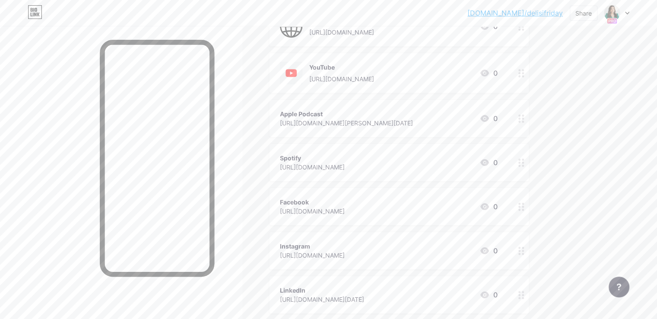
click at [489, 117] on icon at bounding box center [485, 118] width 9 height 7
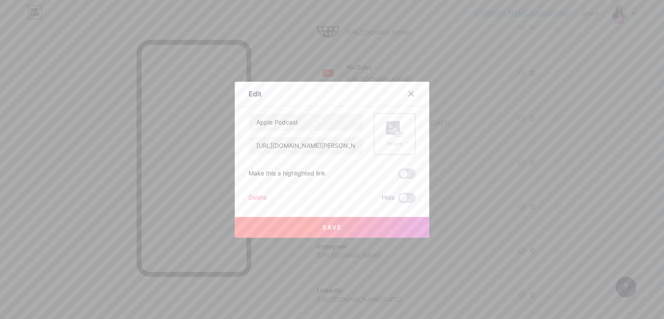
click at [392, 126] on rect at bounding box center [393, 128] width 14 height 14
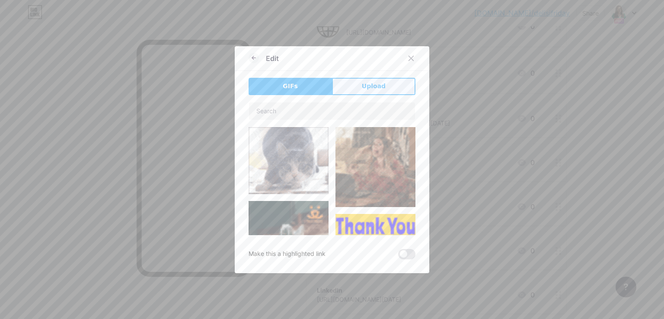
click at [394, 92] on button "Upload" at bounding box center [373, 86] width 83 height 17
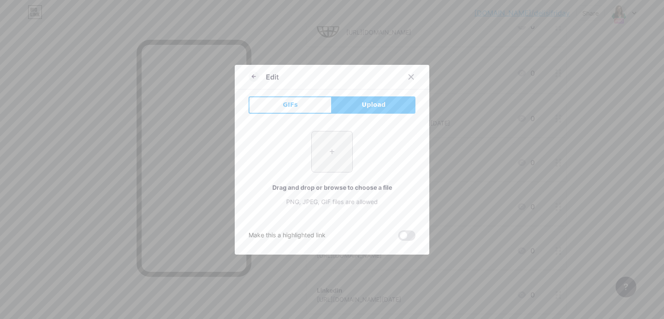
click at [341, 145] on input "file" at bounding box center [332, 151] width 41 height 41
type input "C:\fakepath\apple-podcast-logo-0CF661058F-seeklogo.com.png"
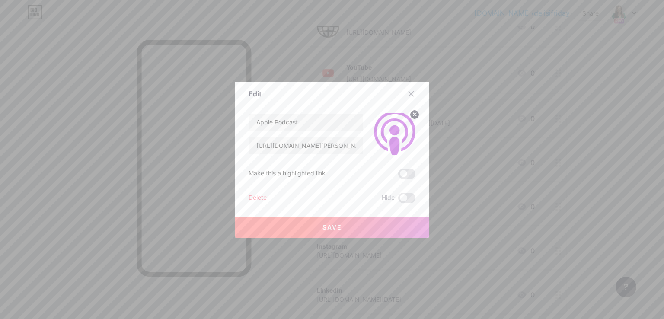
click at [316, 224] on button "Save" at bounding box center [332, 227] width 194 height 21
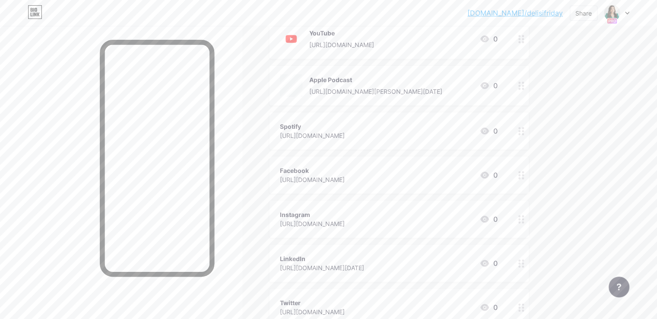
scroll to position [173, 0]
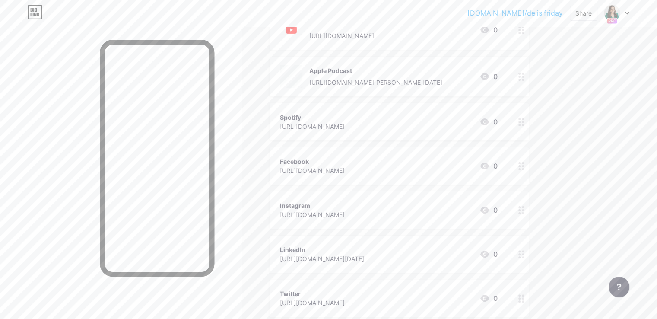
click at [489, 120] on icon at bounding box center [485, 121] width 9 height 7
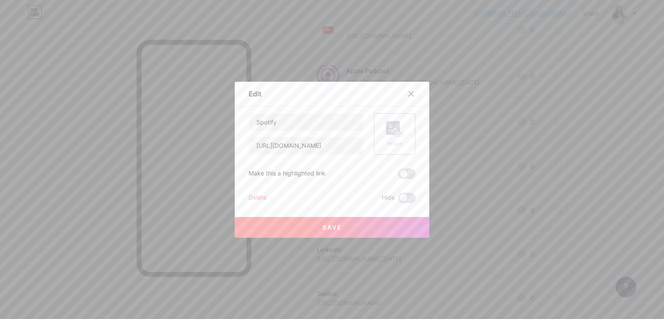
click at [408, 130] on div "Picture" at bounding box center [394, 133] width 41 height 41
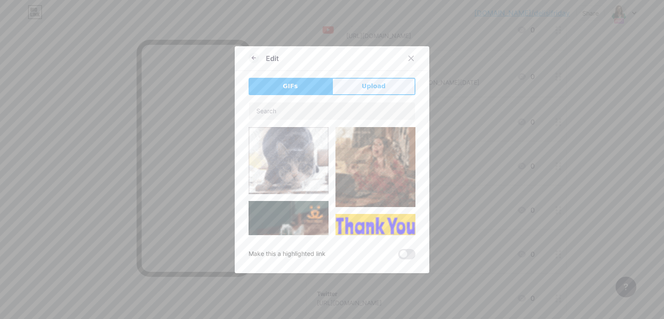
click at [393, 92] on button "Upload" at bounding box center [373, 86] width 83 height 17
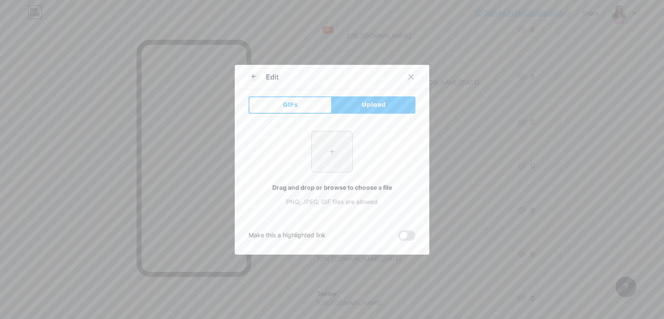
click at [347, 146] on input "file" at bounding box center [332, 151] width 41 height 41
type input "C:\fakepath\Spotify_icon.png"
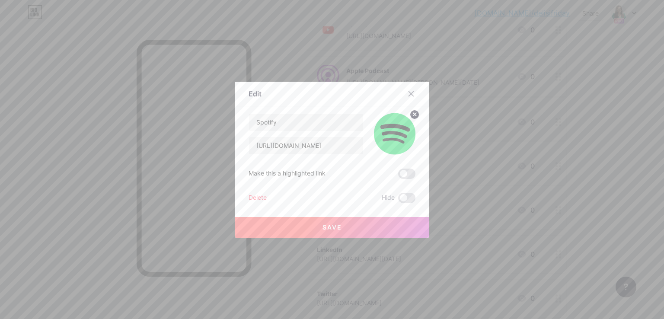
click at [331, 227] on span "Save" at bounding box center [331, 226] width 19 height 7
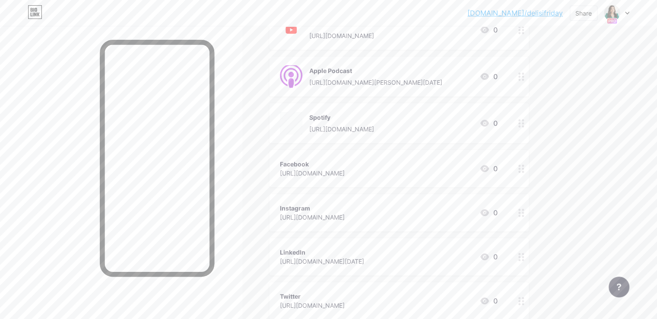
scroll to position [216, 0]
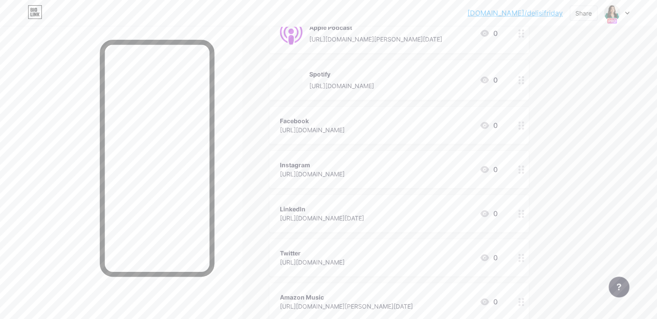
click at [489, 122] on icon at bounding box center [485, 125] width 9 height 7
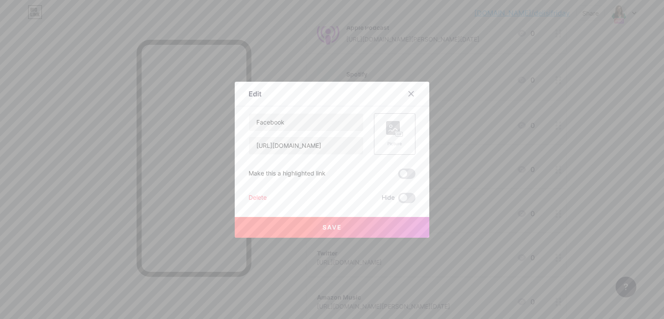
click at [396, 120] on div "Picture" at bounding box center [394, 133] width 41 height 41
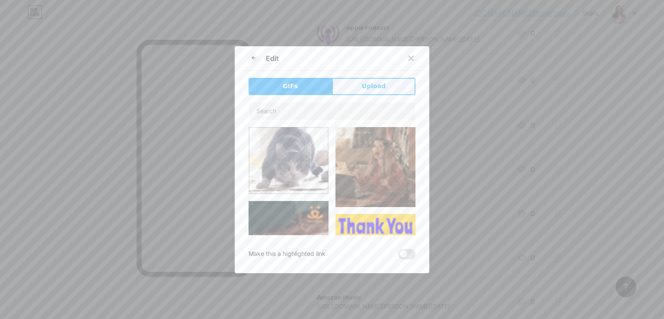
click at [392, 90] on button "Upload" at bounding box center [373, 86] width 83 height 17
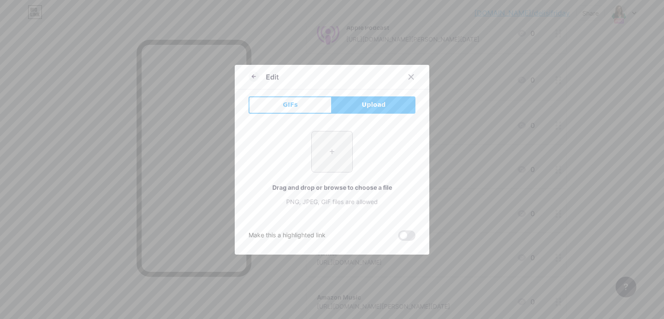
click at [313, 161] on input "file" at bounding box center [332, 151] width 41 height 41
type input "C:\fakepath\facebook-512.webp"
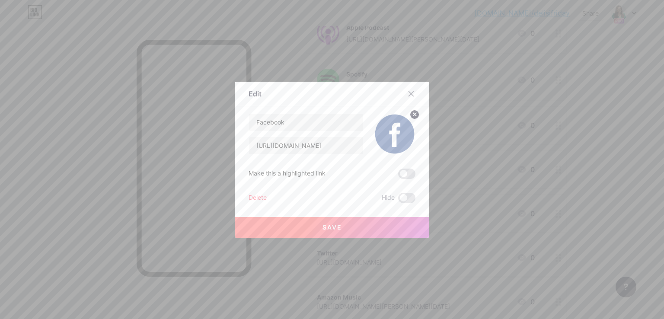
click at [317, 229] on button "Save" at bounding box center [332, 227] width 194 height 21
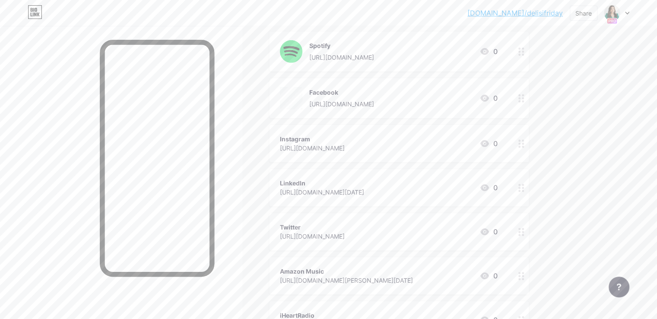
scroll to position [259, 0]
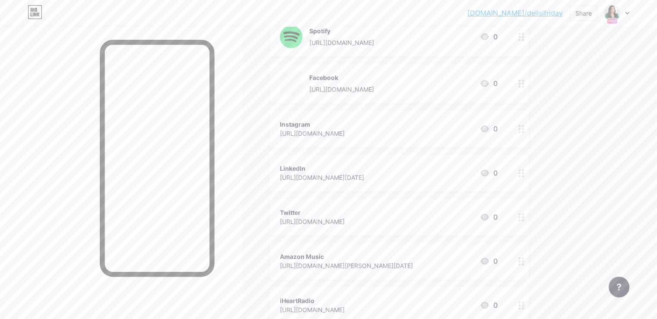
click at [489, 129] on icon at bounding box center [485, 128] width 9 height 7
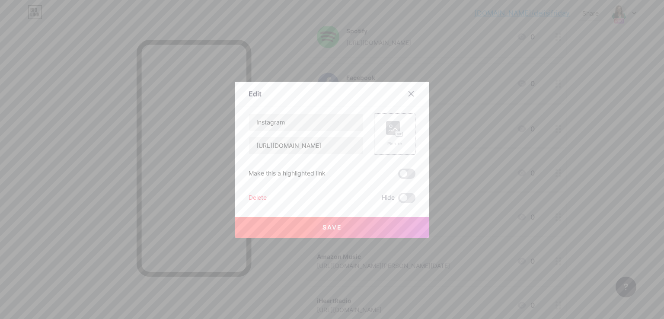
click at [402, 137] on div "Picture" at bounding box center [394, 133] width 41 height 41
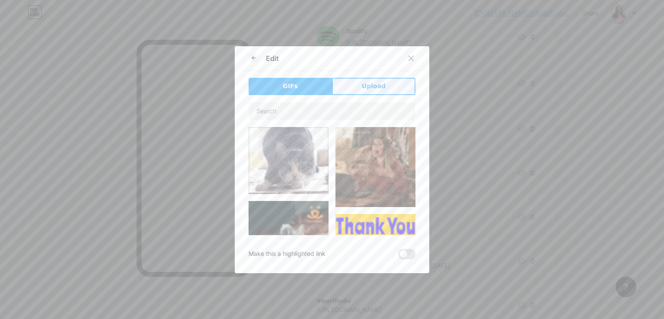
click at [388, 89] on button "Upload" at bounding box center [373, 86] width 83 height 17
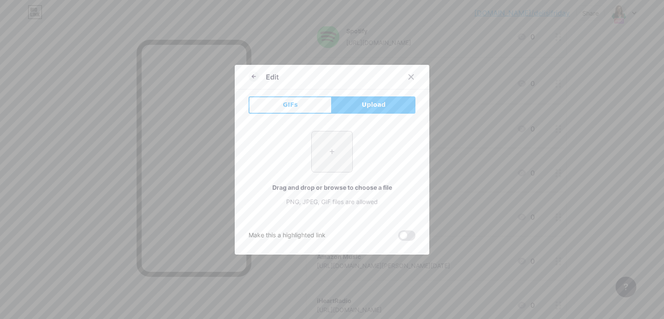
click at [339, 151] on input "file" at bounding box center [332, 151] width 41 height 41
type input "C:\fakepath\Instagram_icon.png"
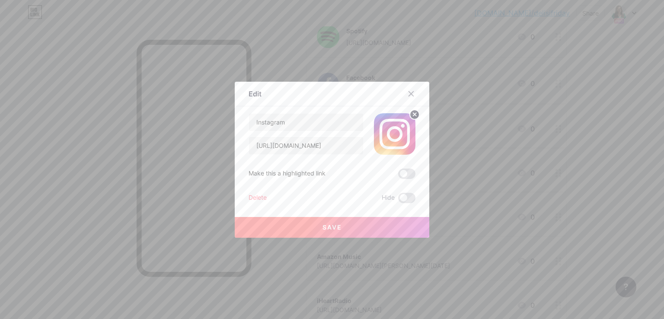
click at [325, 231] on button "Save" at bounding box center [332, 227] width 194 height 21
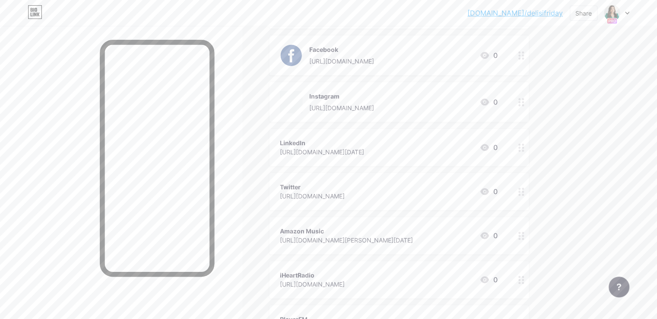
scroll to position [302, 0]
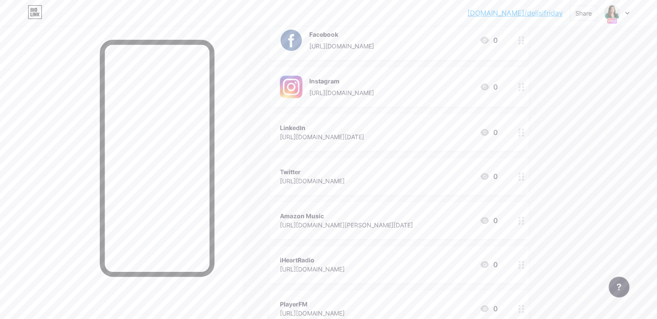
click at [489, 134] on icon at bounding box center [485, 132] width 9 height 7
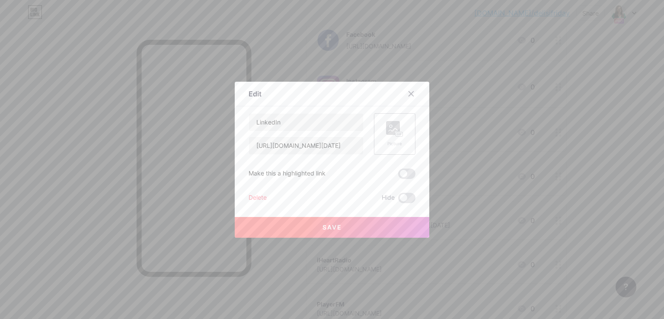
click at [374, 128] on div "Picture" at bounding box center [394, 133] width 41 height 41
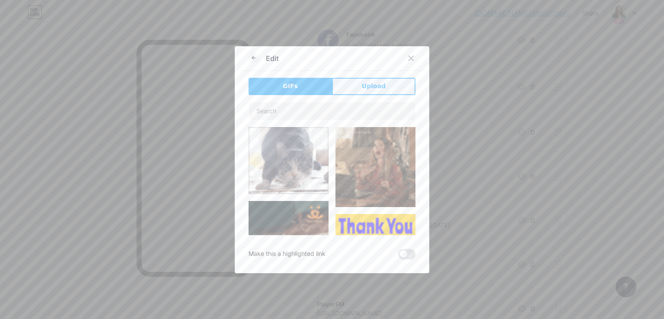
click at [387, 82] on button "Upload" at bounding box center [373, 86] width 83 height 17
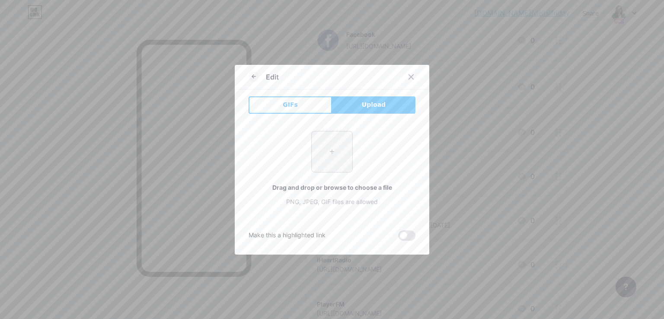
click at [340, 140] on input "file" at bounding box center [332, 151] width 41 height 41
type input "C:\fakepath\LinkedIn.png"
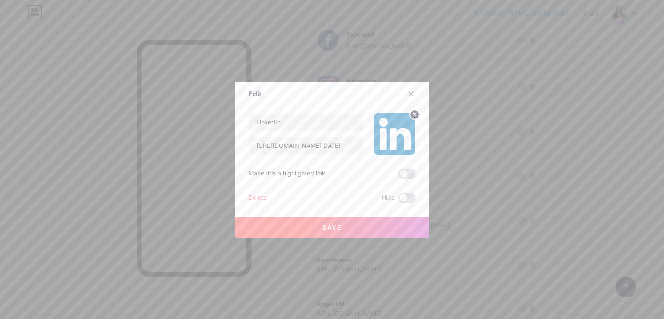
click at [328, 235] on button "Save" at bounding box center [332, 227] width 194 height 21
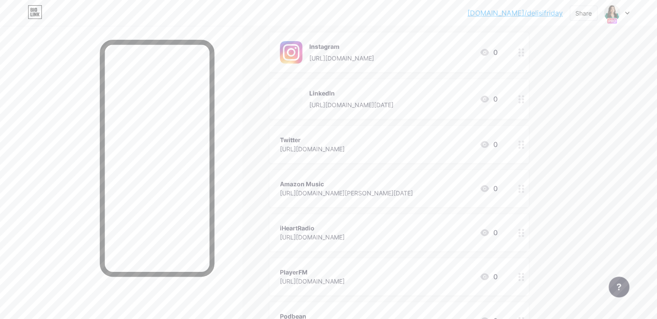
scroll to position [389, 0]
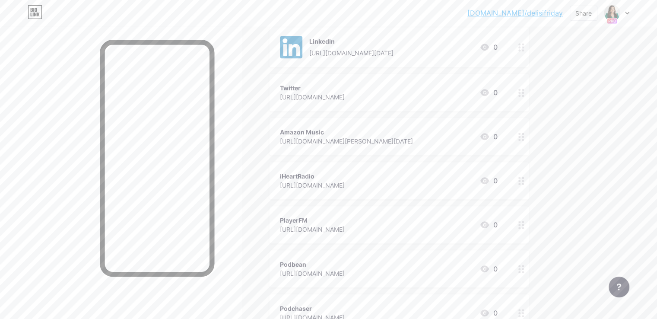
click at [490, 92] on icon at bounding box center [485, 92] width 10 height 10
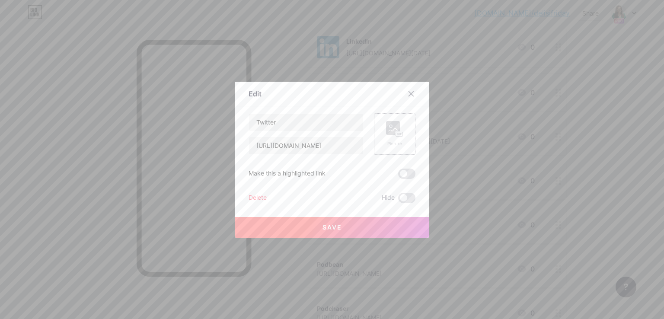
click at [393, 127] on rect at bounding box center [393, 128] width 14 height 14
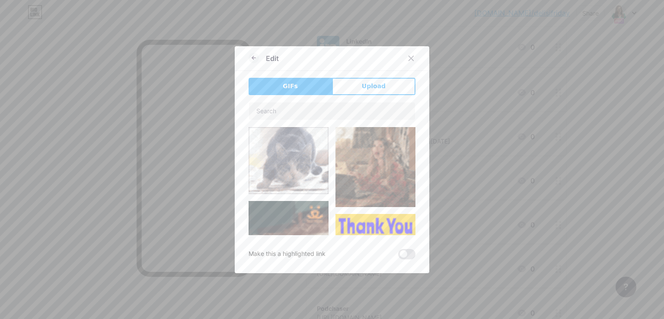
click at [395, 79] on button "Upload" at bounding box center [373, 86] width 83 height 17
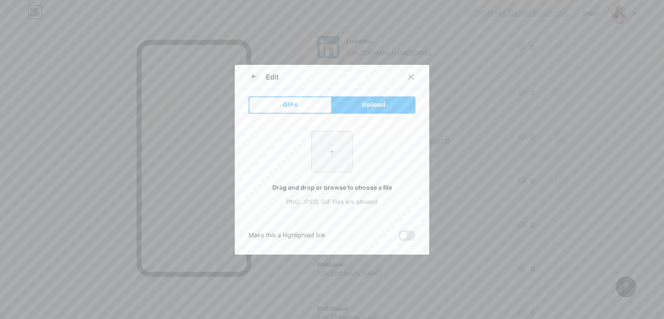
click at [338, 139] on input "file" at bounding box center [332, 151] width 41 height 41
type input "C:\fakepath\twitter.png"
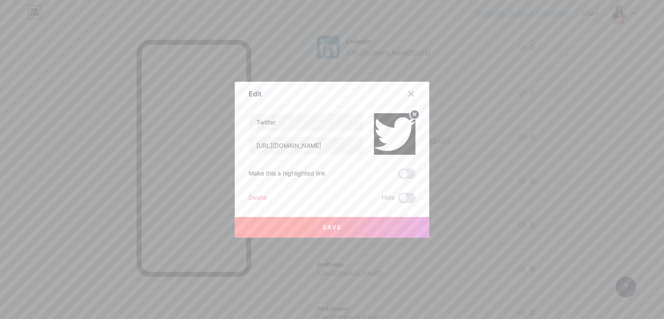
click at [310, 230] on button "Save" at bounding box center [332, 227] width 194 height 21
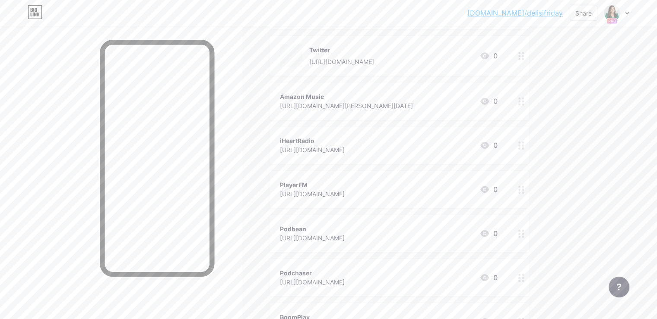
scroll to position [432, 0]
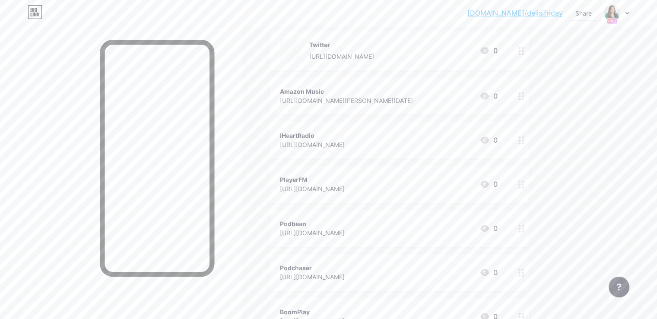
click at [490, 96] on icon at bounding box center [485, 96] width 10 height 10
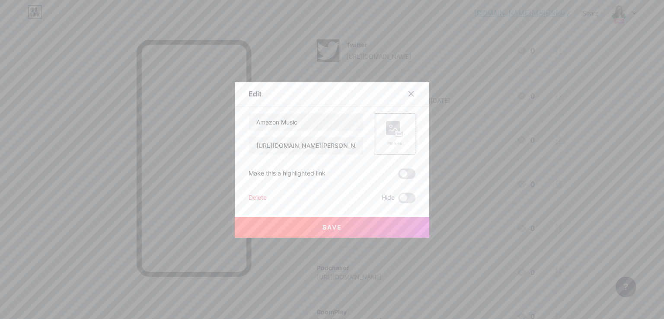
click at [407, 129] on div "Picture" at bounding box center [394, 133] width 41 height 41
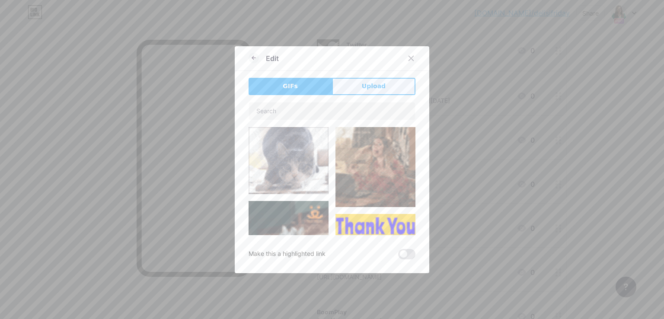
click at [387, 93] on button "Upload" at bounding box center [373, 86] width 83 height 17
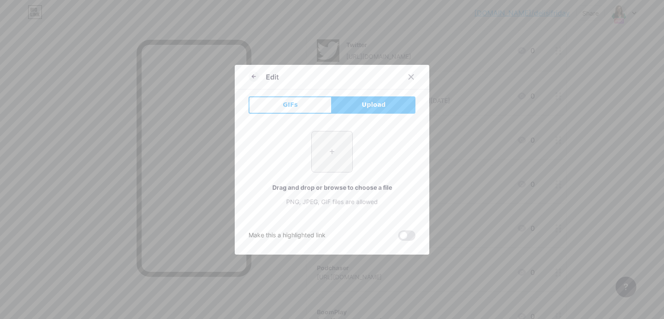
click at [339, 144] on input "file" at bounding box center [332, 151] width 41 height 41
type input "C:\fakepath\amazon-music.png"
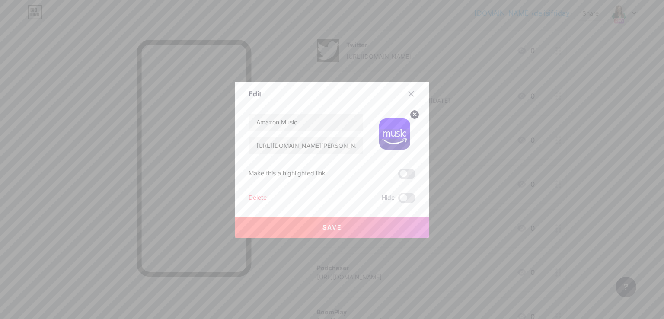
click at [312, 226] on button "Save" at bounding box center [332, 227] width 194 height 21
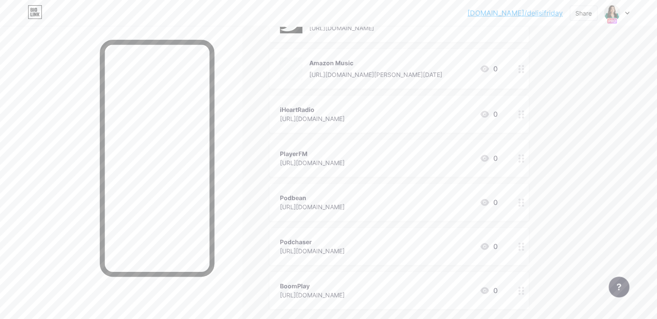
scroll to position [475, 0]
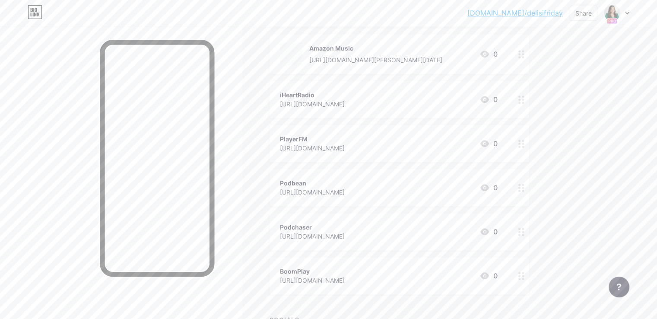
click at [489, 96] on icon at bounding box center [485, 99] width 9 height 7
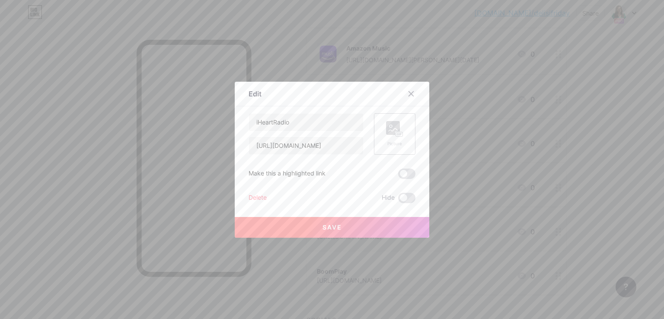
click at [404, 131] on div "Picture" at bounding box center [394, 133] width 41 height 41
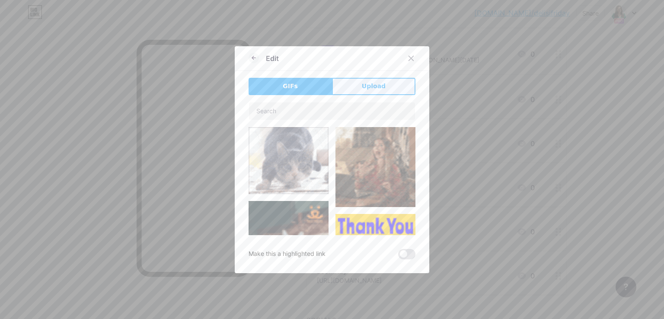
click at [392, 83] on button "Upload" at bounding box center [373, 86] width 83 height 17
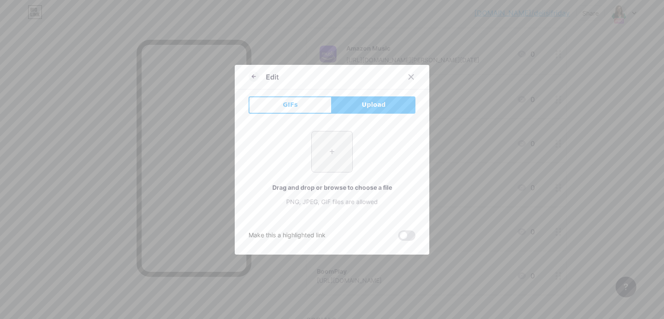
click at [337, 137] on input "file" at bounding box center [332, 151] width 41 height 41
type input "C:\fakepath\iHeart Radio.jpg"
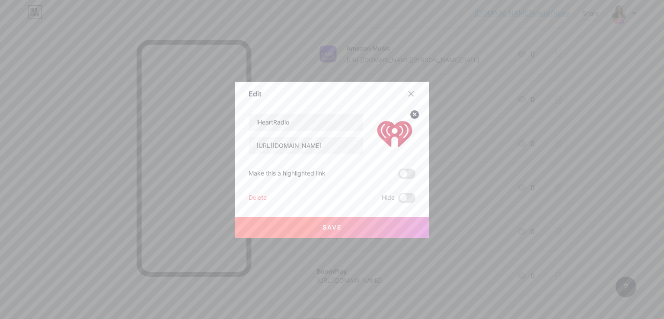
click at [299, 227] on button "Save" at bounding box center [332, 227] width 194 height 21
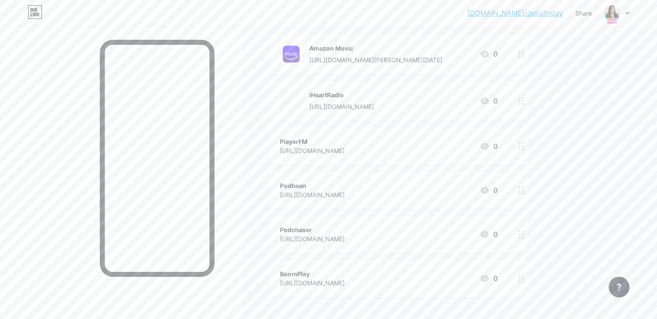
scroll to position [519, 0]
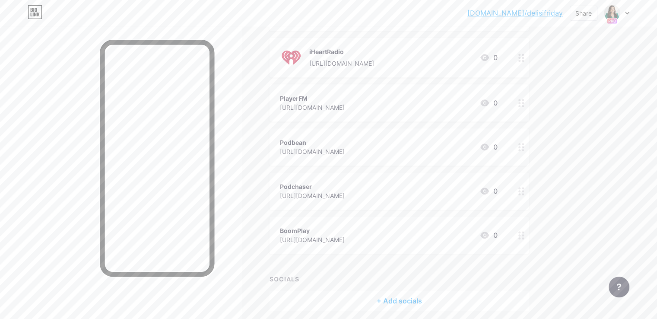
click at [489, 101] on icon at bounding box center [485, 102] width 9 height 7
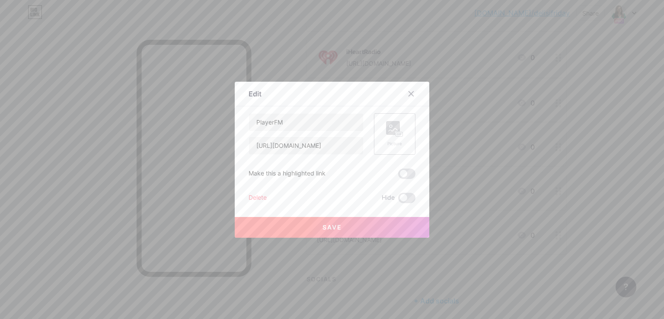
click at [386, 123] on rect at bounding box center [393, 128] width 14 height 14
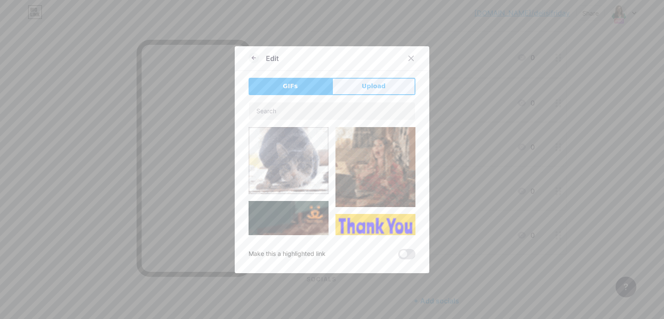
click at [400, 82] on button "Upload" at bounding box center [373, 86] width 83 height 17
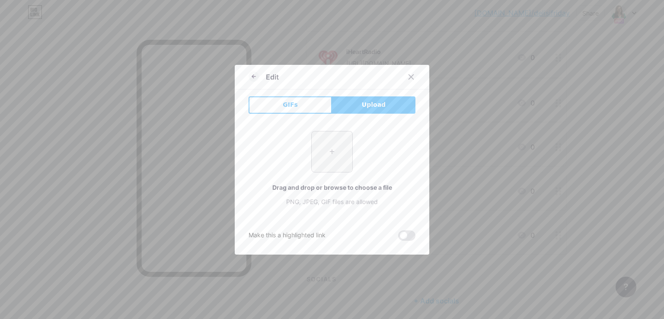
click at [317, 166] on input "file" at bounding box center [332, 151] width 41 height 41
type input "C:\fakepath\playerfm-logo-d9141aaecee4e24692039ae3ffab1404a91b496e507a5cebbbb4d…"
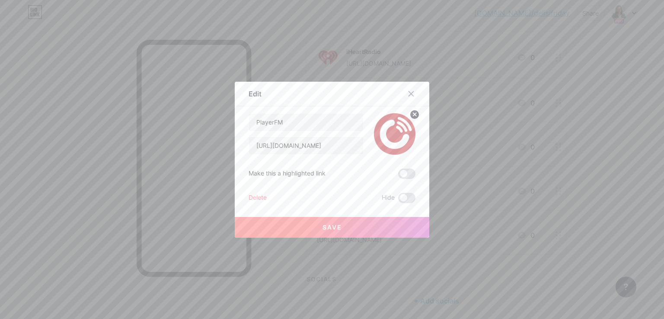
click at [282, 222] on button "Save" at bounding box center [332, 227] width 194 height 21
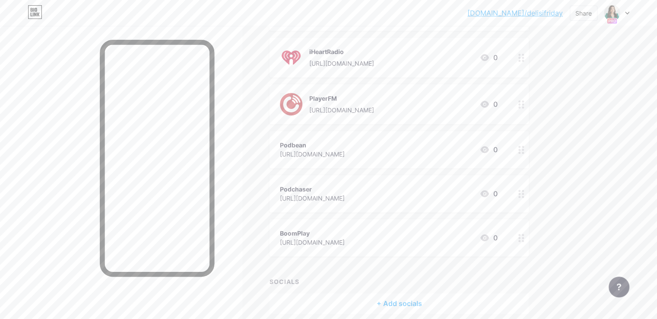
click at [489, 149] on icon at bounding box center [485, 149] width 9 height 7
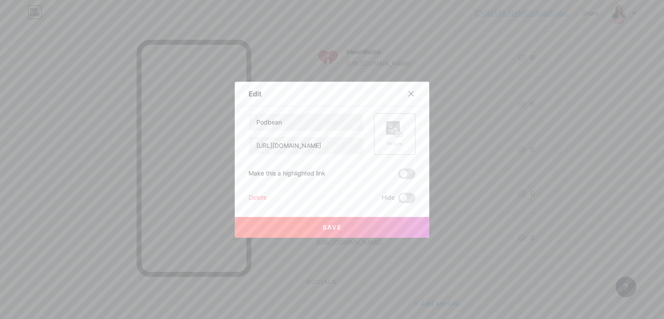
click at [402, 138] on div "Picture" at bounding box center [394, 133] width 41 height 41
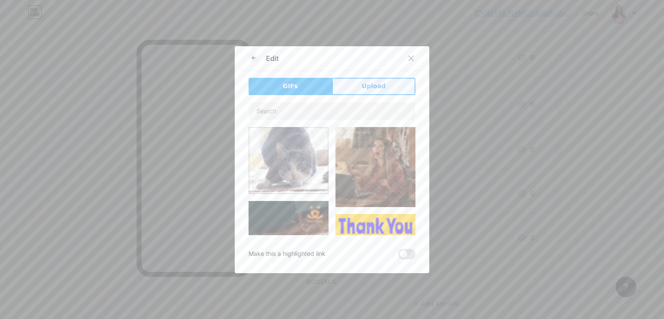
click at [389, 79] on button "Upload" at bounding box center [373, 86] width 83 height 17
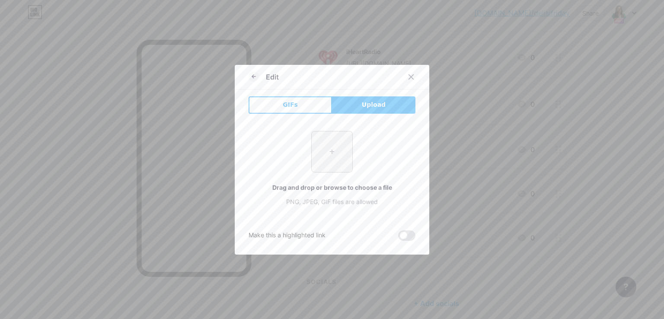
click at [325, 153] on input "file" at bounding box center [332, 151] width 41 height 41
type input "C:\fakepath\podbean.png"
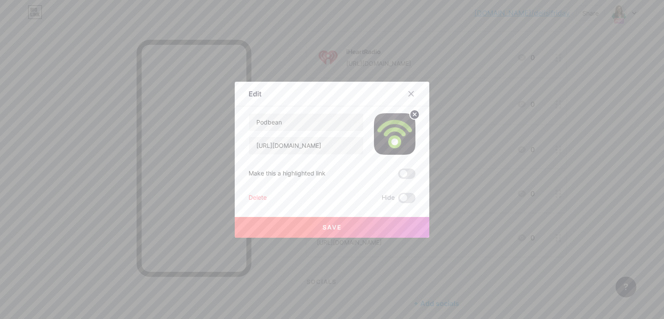
click at [324, 218] on button "Save" at bounding box center [332, 227] width 194 height 21
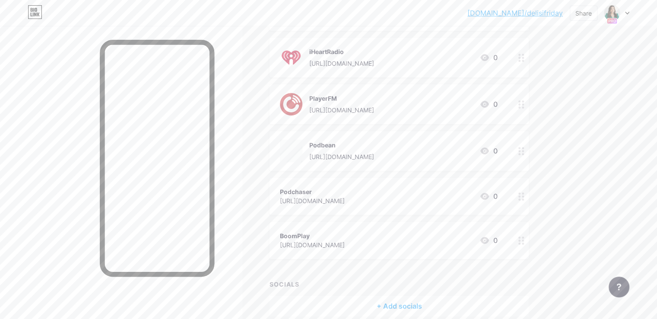
click at [489, 194] on icon at bounding box center [485, 196] width 9 height 7
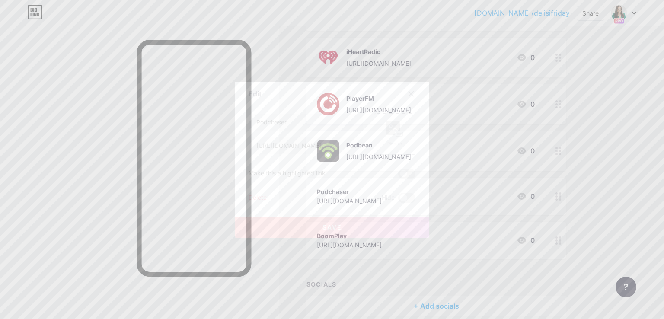
click at [386, 132] on rect at bounding box center [393, 128] width 14 height 14
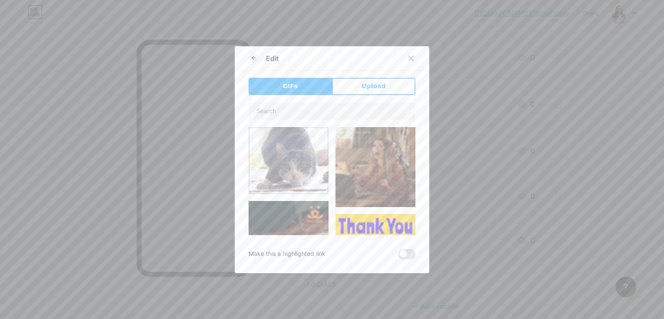
click at [368, 100] on div "GIFs Upload Content YouTube Play YouTube video without leaving your page. ADD V…" at bounding box center [331, 168] width 167 height 181
click at [368, 83] on span "Upload" at bounding box center [374, 86] width 24 height 9
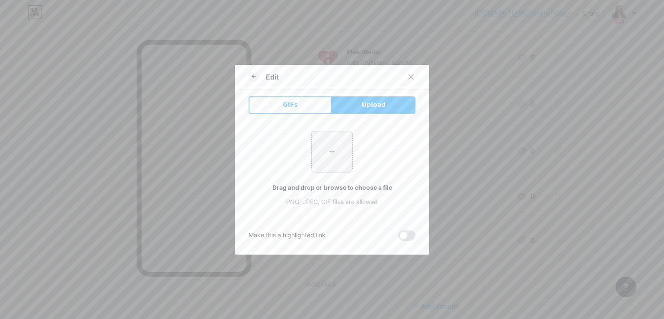
click at [332, 142] on input "file" at bounding box center [332, 151] width 41 height 41
type input "C:\fakepath\podchaser.png"
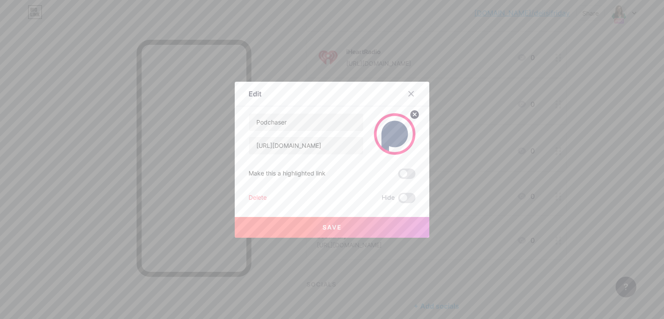
click at [324, 231] on button "Save" at bounding box center [332, 227] width 194 height 21
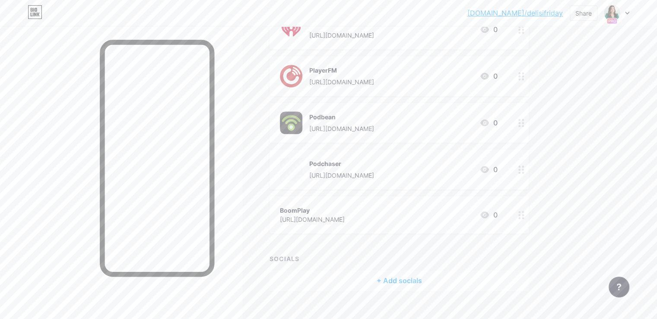
scroll to position [561, 0]
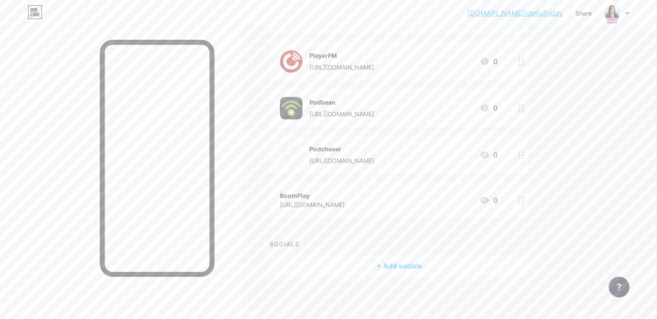
click at [490, 199] on icon at bounding box center [485, 200] width 10 height 10
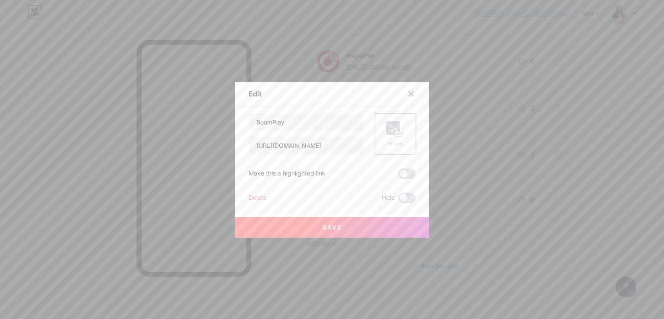
click at [404, 138] on div "Picture" at bounding box center [394, 133] width 41 height 41
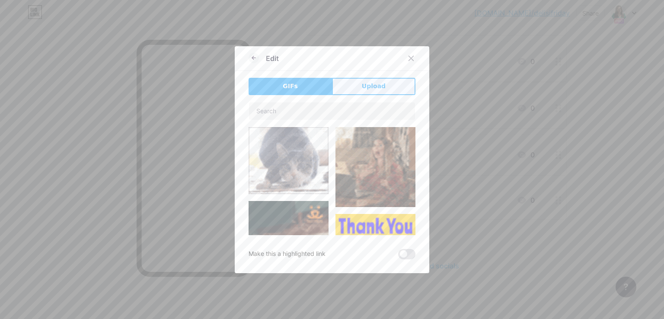
click at [363, 83] on span "Upload" at bounding box center [374, 86] width 24 height 9
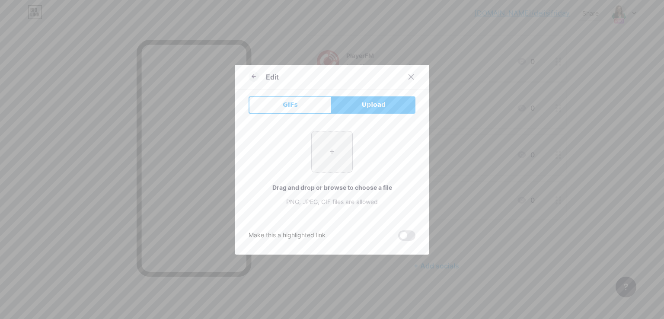
click at [330, 142] on input "file" at bounding box center [332, 151] width 41 height 41
type input "C:\fakepath\Boomplay.png"
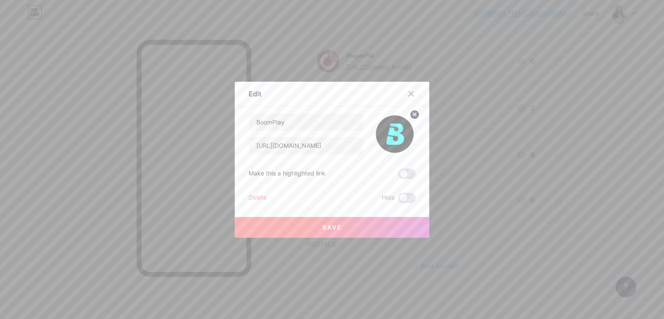
click at [315, 231] on button "Save" at bounding box center [332, 227] width 194 height 21
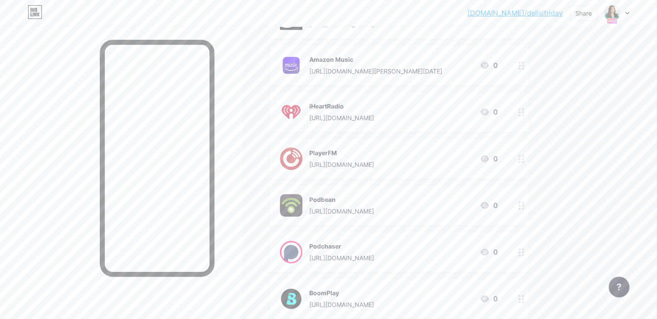
scroll to position [345, 0]
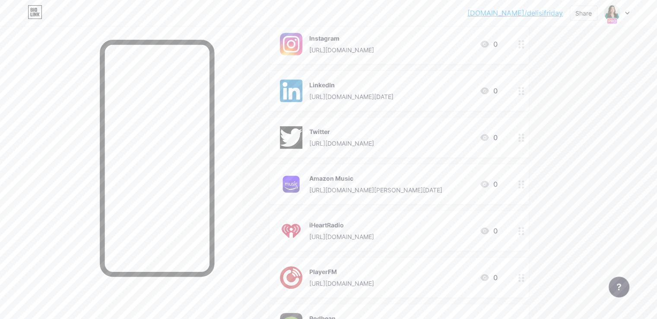
click at [519, 16] on link "[DOMAIN_NAME]/delisifriday" at bounding box center [516, 13] width 96 height 10
